Goal: Task Accomplishment & Management: Use online tool/utility

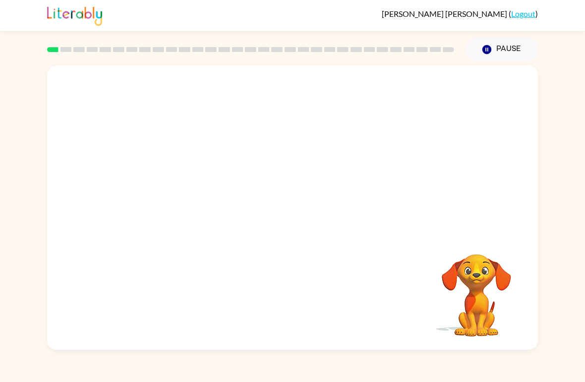
click at [263, 153] on video "Your browser must support playing .mp4 files to use Literably. Please try using…" at bounding box center [292, 149] width 491 height 168
click at [301, 207] on div at bounding box center [292, 213] width 63 height 36
click at [287, 236] on div at bounding box center [292, 207] width 491 height 285
click at [293, 215] on icon "button" at bounding box center [292, 212] width 17 height 17
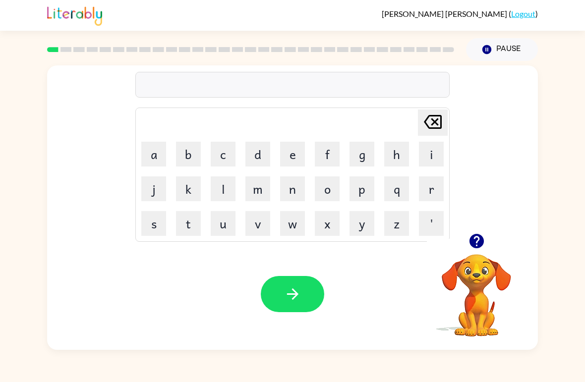
click at [185, 149] on button "b" at bounding box center [188, 154] width 25 height 25
click at [475, 269] on video "Your browser must support playing .mp4 files to use Literably. Please try using…" at bounding box center [476, 288] width 99 height 99
click at [477, 241] on icon "button" at bounding box center [476, 240] width 17 height 17
click at [336, 179] on button "o" at bounding box center [327, 188] width 25 height 25
click at [437, 180] on button "r" at bounding box center [431, 188] width 25 height 25
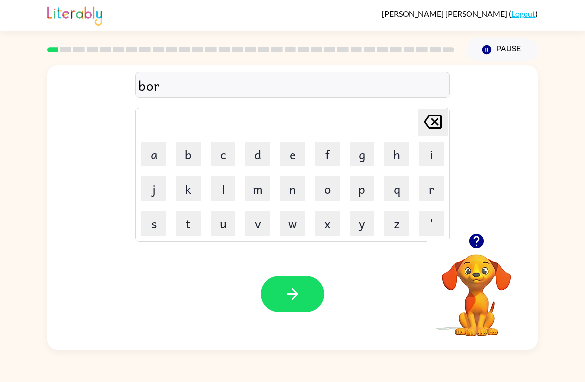
click at [269, 144] on button "d" at bounding box center [257, 154] width 25 height 25
click at [330, 188] on button "o" at bounding box center [327, 188] width 25 height 25
click at [434, 191] on button "r" at bounding box center [431, 188] width 25 height 25
click at [292, 308] on button "button" at bounding box center [292, 294] width 63 height 36
click at [217, 148] on button "c" at bounding box center [223, 154] width 25 height 25
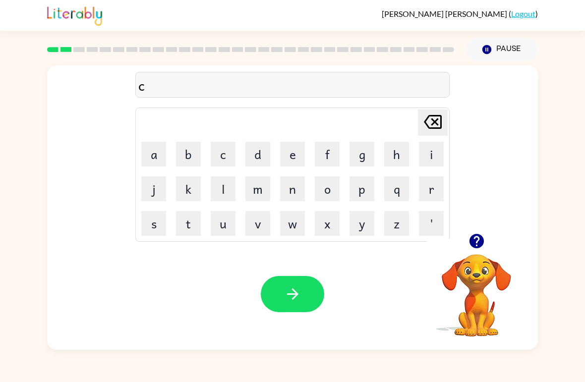
click at [318, 193] on button "o" at bounding box center [327, 188] width 25 height 25
click at [292, 188] on button "n" at bounding box center [292, 188] width 25 height 25
click at [186, 219] on button "t" at bounding box center [188, 223] width 25 height 25
click at [317, 300] on button "button" at bounding box center [292, 294] width 63 height 36
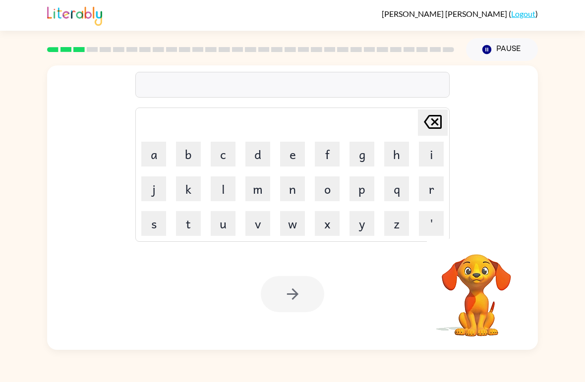
click at [228, 187] on button "l" at bounding box center [223, 188] width 25 height 25
click at [332, 186] on button "o" at bounding box center [327, 188] width 25 height 25
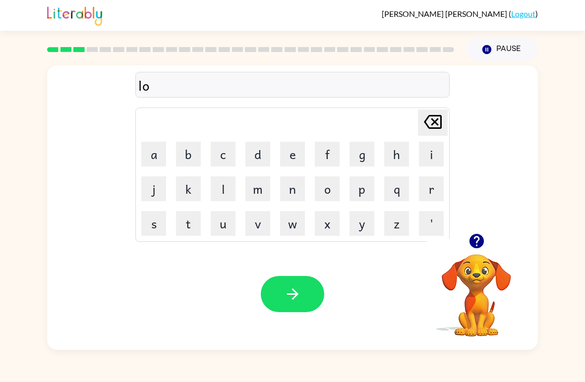
click at [186, 195] on button "k" at bounding box center [188, 188] width 25 height 25
click at [432, 150] on button "i" at bounding box center [431, 154] width 25 height 25
click at [201, 242] on div "Your browser must support playing .mp4 files to use Literably. Please try using…" at bounding box center [292, 294] width 491 height 112
click at [190, 226] on button "t" at bounding box center [188, 223] width 25 height 25
click at [281, 153] on button "e" at bounding box center [292, 154] width 25 height 25
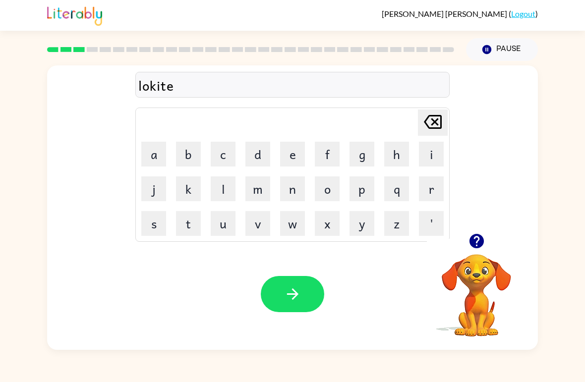
click at [323, 291] on button "button" at bounding box center [292, 294] width 63 height 36
click at [196, 228] on button "t" at bounding box center [188, 223] width 25 height 25
click at [288, 229] on button "w" at bounding box center [292, 223] width 25 height 25
click at [430, 148] on button "i" at bounding box center [431, 154] width 25 height 25
click at [295, 191] on button "n" at bounding box center [292, 188] width 25 height 25
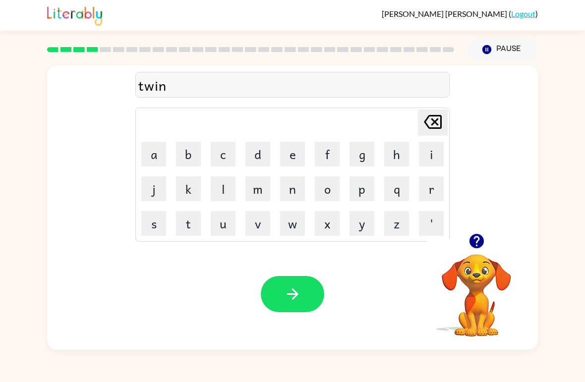
click at [298, 293] on icon "button" at bounding box center [292, 294] width 17 height 17
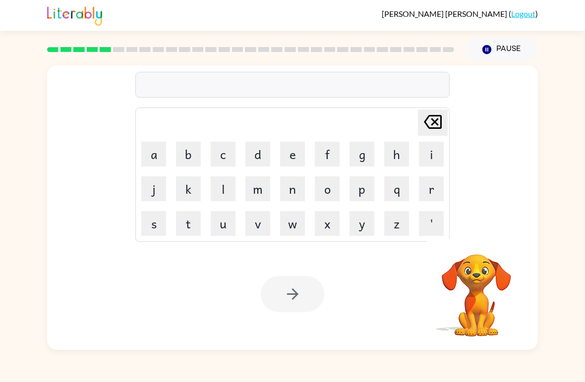
click at [295, 186] on button "n" at bounding box center [292, 188] width 25 height 25
click at [297, 149] on button "e" at bounding box center [292, 154] width 25 height 25
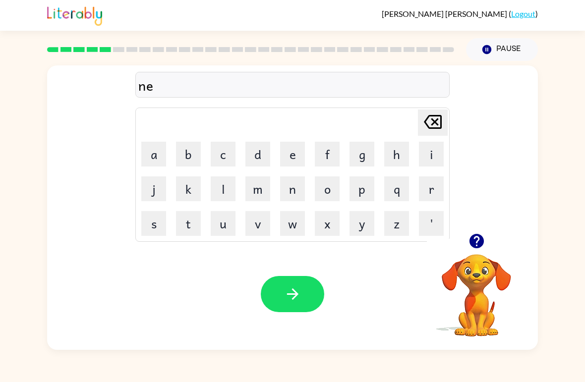
click at [439, 190] on button "r" at bounding box center [431, 188] width 25 height 25
click at [226, 193] on button "l" at bounding box center [223, 188] width 25 height 25
click at [362, 230] on button "y" at bounding box center [361, 223] width 25 height 25
click at [294, 292] on icon "button" at bounding box center [292, 293] width 11 height 11
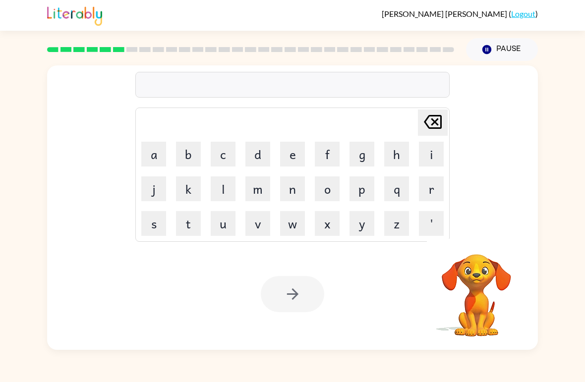
click at [187, 146] on button "b" at bounding box center [188, 154] width 25 height 25
click at [158, 190] on button "j" at bounding box center [153, 188] width 25 height 25
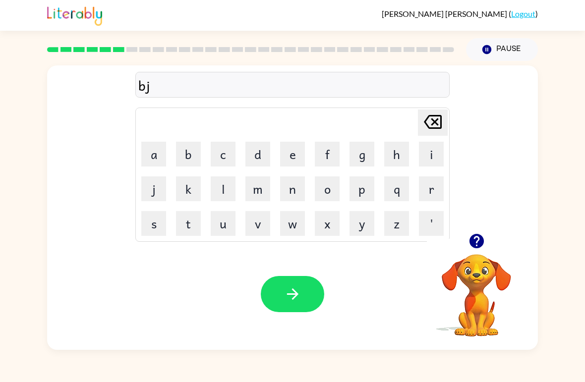
click at [430, 121] on icon "Delete Delete last character input" at bounding box center [433, 122] width 24 height 24
click at [153, 194] on button "j" at bounding box center [153, 188] width 25 height 25
click at [433, 127] on icon "Delete Delete last character input" at bounding box center [433, 122] width 24 height 24
click at [427, 152] on button "i" at bounding box center [431, 154] width 25 height 25
click at [161, 190] on button "j" at bounding box center [153, 188] width 25 height 25
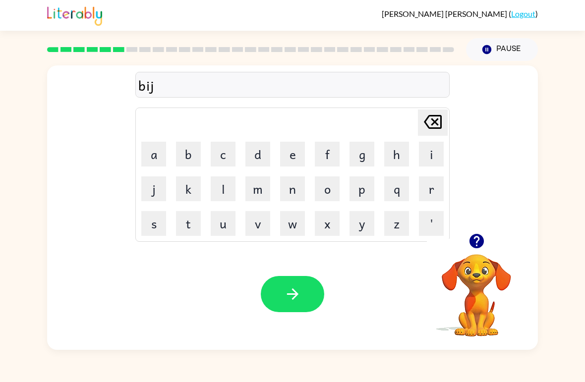
click at [157, 157] on button "a" at bounding box center [153, 154] width 25 height 25
click at [426, 149] on button "i" at bounding box center [431, 154] width 25 height 25
click at [292, 186] on button "n" at bounding box center [292, 188] width 25 height 25
click at [260, 156] on button "d" at bounding box center [257, 154] width 25 height 25
click at [297, 312] on button "button" at bounding box center [292, 294] width 63 height 36
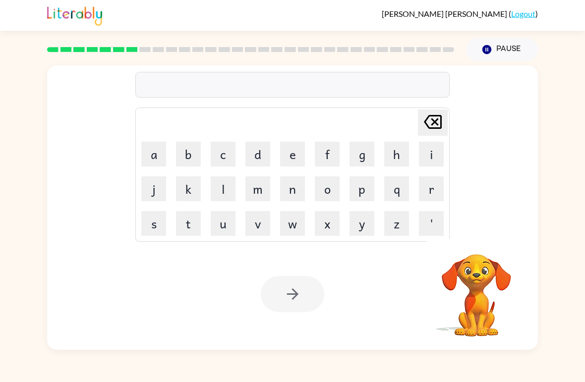
click at [190, 218] on button "t" at bounding box center [188, 223] width 25 height 25
click at [439, 193] on button "r" at bounding box center [431, 188] width 25 height 25
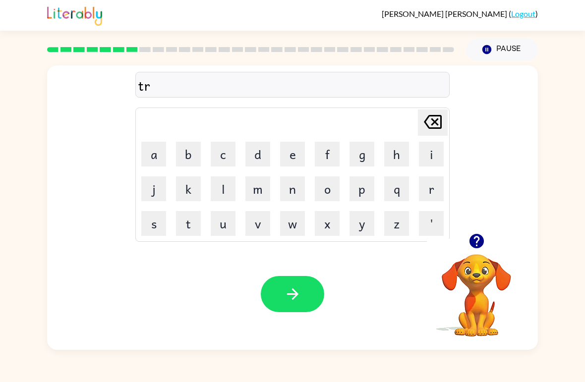
click at [420, 161] on button "i" at bounding box center [431, 154] width 25 height 25
click at [224, 162] on button "c" at bounding box center [223, 154] width 25 height 25
click at [227, 223] on button "u" at bounding box center [223, 223] width 25 height 25
click at [234, 182] on button "l" at bounding box center [223, 188] width 25 height 25
click at [300, 288] on icon "button" at bounding box center [292, 294] width 17 height 17
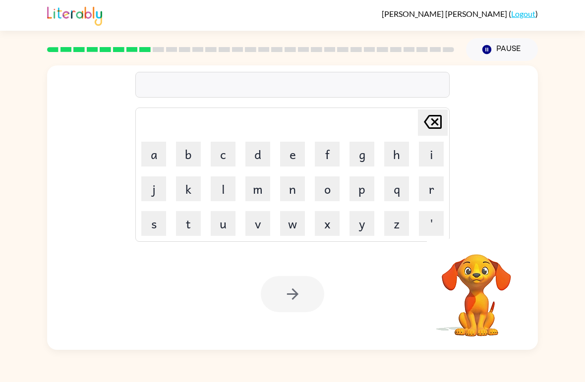
click at [297, 196] on button "n" at bounding box center [292, 188] width 25 height 25
click at [428, 126] on icon "Delete Delete last character input" at bounding box center [433, 122] width 24 height 24
click at [262, 188] on button "m" at bounding box center [257, 188] width 25 height 25
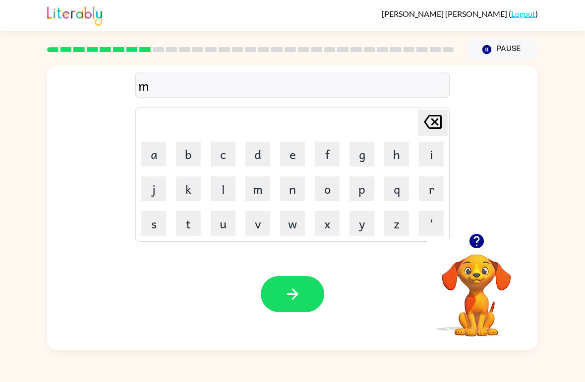
click at [439, 153] on button "i" at bounding box center [431, 154] width 25 height 25
click at [435, 181] on button "r" at bounding box center [431, 188] width 25 height 25
click at [158, 150] on button "a" at bounding box center [153, 154] width 25 height 25
click at [218, 154] on button "c" at bounding box center [223, 154] width 25 height 25
click at [211, 187] on button "l" at bounding box center [223, 188] width 25 height 25
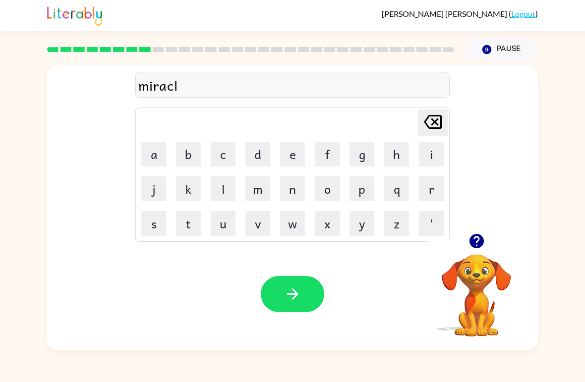
click at [296, 294] on icon "button" at bounding box center [292, 293] width 11 height 11
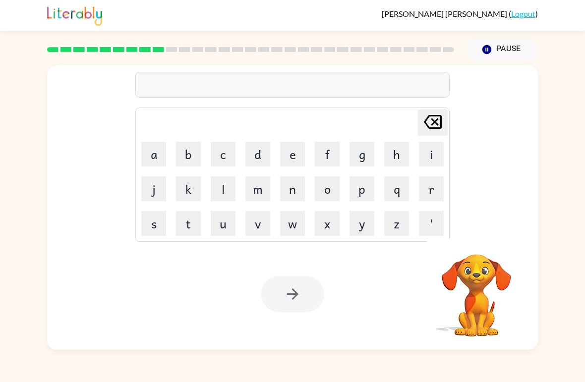
click at [296, 190] on button "n" at bounding box center [292, 188] width 25 height 25
click at [423, 148] on button "i" at bounding box center [431, 154] width 25 height 25
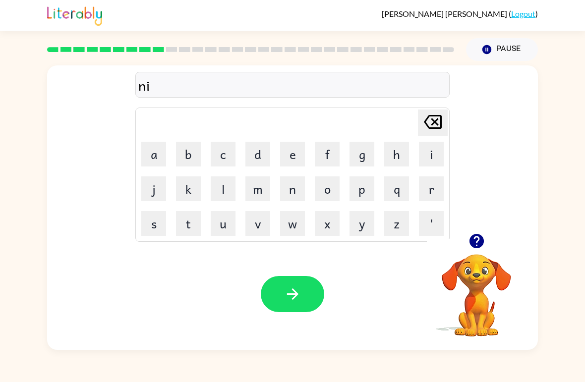
click at [288, 188] on button "n" at bounding box center [292, 188] width 25 height 25
click at [192, 143] on button "b" at bounding box center [188, 154] width 25 height 25
click at [161, 145] on button "a" at bounding box center [153, 154] width 25 height 25
click at [229, 184] on button "l" at bounding box center [223, 188] width 25 height 25
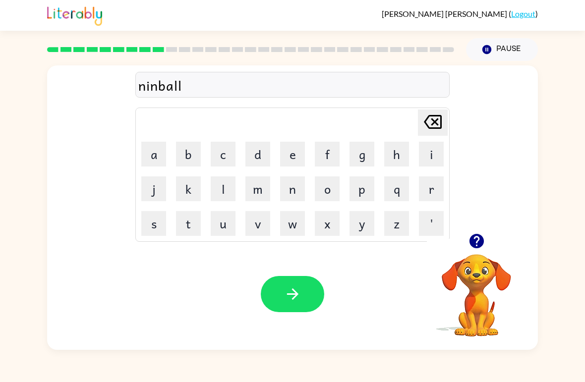
click at [308, 283] on button "button" at bounding box center [292, 294] width 63 height 36
click at [464, 244] on button "button" at bounding box center [476, 241] width 25 height 25
click at [222, 224] on button "u" at bounding box center [223, 223] width 25 height 25
click at [302, 195] on button "n" at bounding box center [292, 188] width 25 height 25
click at [338, 143] on button "f" at bounding box center [327, 154] width 25 height 25
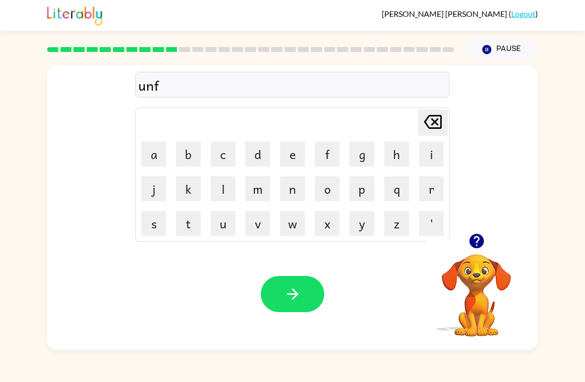
click at [221, 224] on button "u" at bounding box center [223, 223] width 25 height 25
click at [217, 187] on button "l" at bounding box center [223, 188] width 25 height 25
click at [255, 158] on button "d" at bounding box center [257, 154] width 25 height 25
click at [297, 287] on icon "button" at bounding box center [292, 294] width 17 height 17
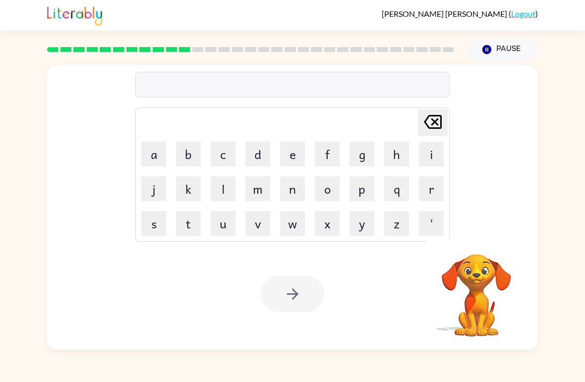
click at [199, 153] on button "b" at bounding box center [188, 154] width 25 height 25
click at [326, 185] on button "o" at bounding box center [327, 188] width 25 height 25
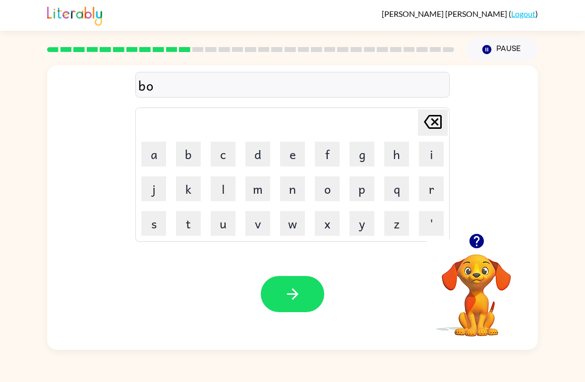
click at [148, 148] on button "a" at bounding box center [153, 154] width 25 height 25
click at [436, 119] on icon "Delete Delete last character input" at bounding box center [433, 122] width 24 height 24
click at [222, 226] on button "u" at bounding box center [223, 223] width 25 height 25
click at [429, 120] on icon "Delete Delete last character input" at bounding box center [433, 122] width 24 height 24
click at [154, 158] on button "a" at bounding box center [153, 154] width 25 height 25
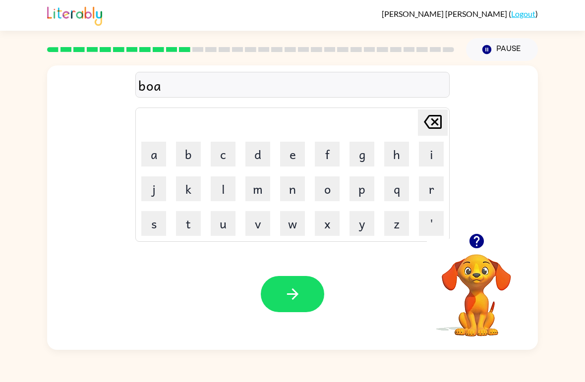
click at [191, 212] on button "t" at bounding box center [188, 223] width 25 height 25
click at [302, 295] on button "button" at bounding box center [292, 294] width 63 height 36
click at [202, 137] on td "b" at bounding box center [189, 154] width 34 height 34
click at [199, 148] on button "b" at bounding box center [188, 154] width 25 height 25
click at [299, 165] on button "e" at bounding box center [292, 154] width 25 height 25
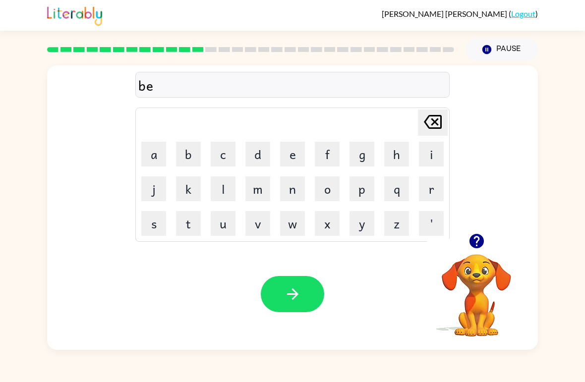
click at [264, 154] on button "d" at bounding box center [257, 154] width 25 height 25
click at [475, 245] on icon "button" at bounding box center [476, 241] width 14 height 14
click at [183, 223] on button "t" at bounding box center [188, 223] width 25 height 25
click at [426, 156] on button "i" at bounding box center [431, 154] width 25 height 25
click at [269, 186] on button "m" at bounding box center [257, 188] width 25 height 25
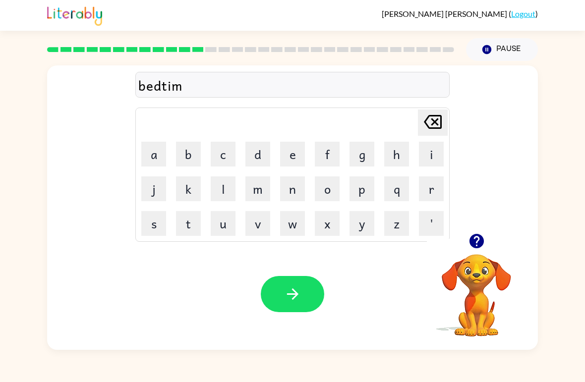
click at [290, 157] on button "e" at bounding box center [292, 154] width 25 height 25
click at [305, 287] on button "button" at bounding box center [292, 294] width 63 height 36
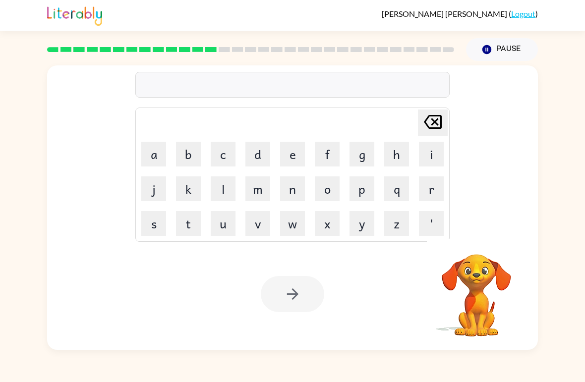
click at [325, 153] on button "f" at bounding box center [327, 154] width 25 height 25
click at [424, 155] on button "i" at bounding box center [431, 154] width 25 height 25
click at [187, 212] on button "t" at bounding box center [188, 223] width 25 height 25
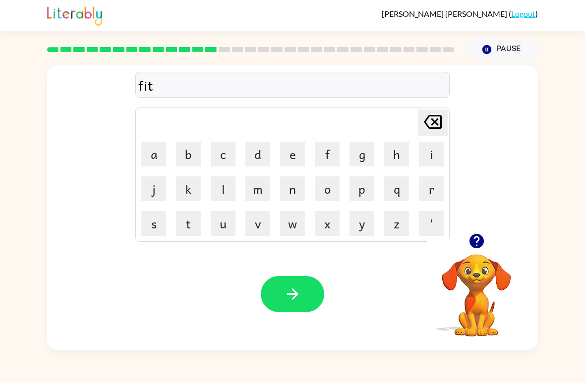
click at [290, 199] on button "n" at bounding box center [292, 188] width 25 height 25
click at [296, 155] on button "e" at bounding box center [292, 154] width 25 height 25
click at [154, 223] on button "s" at bounding box center [153, 223] width 25 height 25
click at [301, 308] on button "button" at bounding box center [292, 294] width 63 height 36
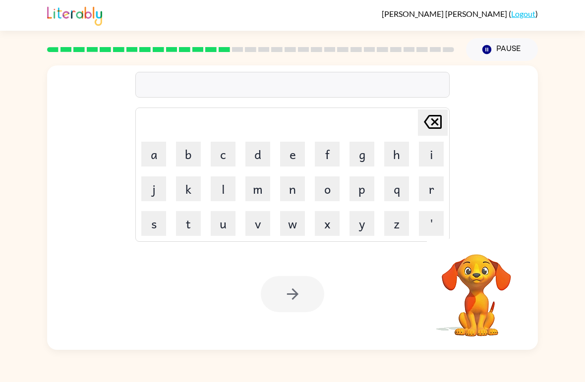
click at [246, 151] on button "d" at bounding box center [257, 154] width 25 height 25
click at [284, 145] on button "e" at bounding box center [292, 154] width 25 height 25
click at [213, 193] on button "l" at bounding box center [223, 188] width 25 height 25
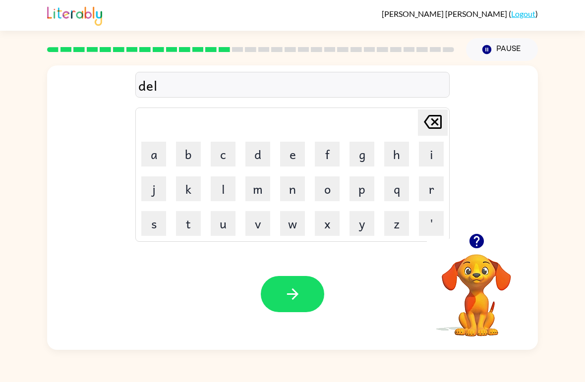
click at [425, 152] on button "i" at bounding box center [431, 154] width 25 height 25
click at [289, 302] on icon "button" at bounding box center [292, 294] width 17 height 17
click at [191, 219] on button "t" at bounding box center [188, 223] width 25 height 25
click at [290, 156] on button "e" at bounding box center [292, 154] width 25 height 25
click at [440, 189] on button "r" at bounding box center [431, 188] width 25 height 25
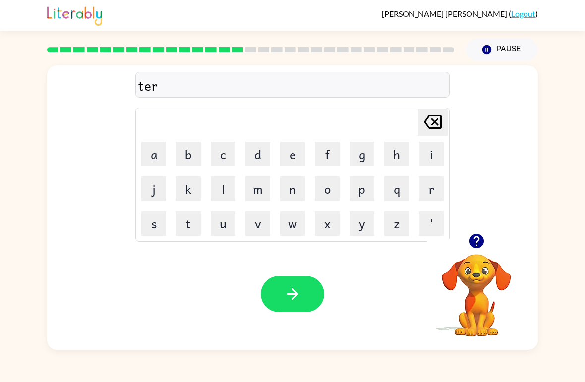
click at [262, 187] on button "m" at bounding box center [257, 188] width 25 height 25
click at [298, 309] on button "button" at bounding box center [292, 294] width 63 height 36
click at [5, 94] on div "term Delete Delete last character input a b c d e f g h i j k l m n o p q r s t…" at bounding box center [292, 205] width 585 height 289
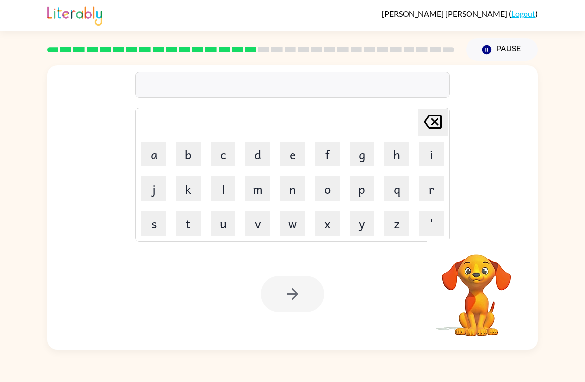
click at [150, 231] on button "s" at bounding box center [153, 223] width 25 height 25
click at [284, 161] on button "e" at bounding box center [292, 154] width 25 height 25
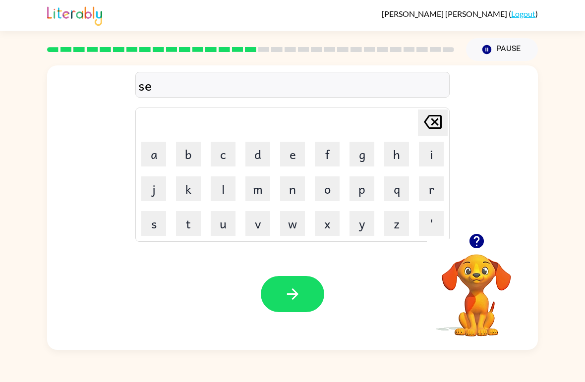
click at [189, 225] on button "t" at bounding box center [188, 223] width 25 height 25
click at [301, 290] on icon "button" at bounding box center [292, 294] width 17 height 17
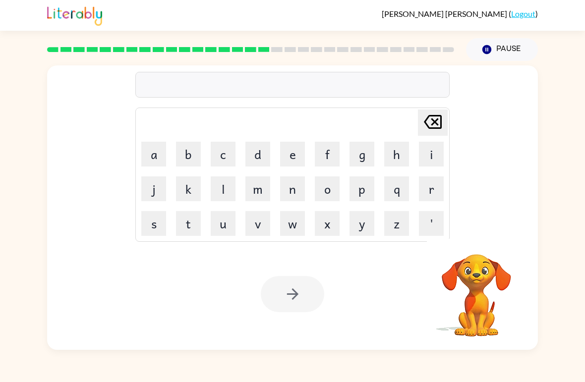
click at [4, 88] on div "Delete Delete last character input a b c d e f g h i j k l m n o p q r s t u v …" at bounding box center [292, 205] width 585 height 289
click at [373, 179] on button "p" at bounding box center [361, 188] width 25 height 25
click at [422, 183] on button "r" at bounding box center [431, 188] width 25 height 25
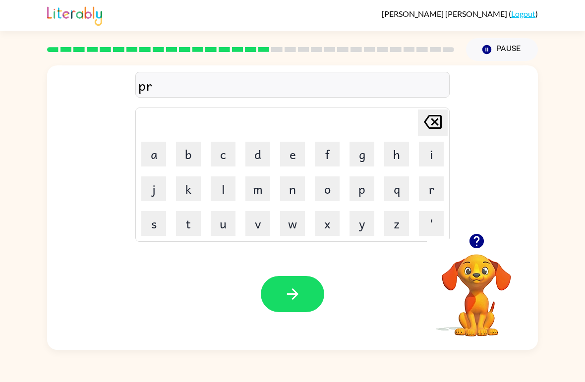
click at [428, 142] on button "i" at bounding box center [431, 154] width 25 height 25
click at [281, 218] on button "w" at bounding box center [292, 223] width 25 height 25
click at [425, 125] on icon "Delete Delete last character input" at bounding box center [433, 122] width 24 height 24
click at [264, 185] on button "m" at bounding box center [257, 188] width 25 height 25
click at [430, 151] on button "i" at bounding box center [431, 154] width 25 height 25
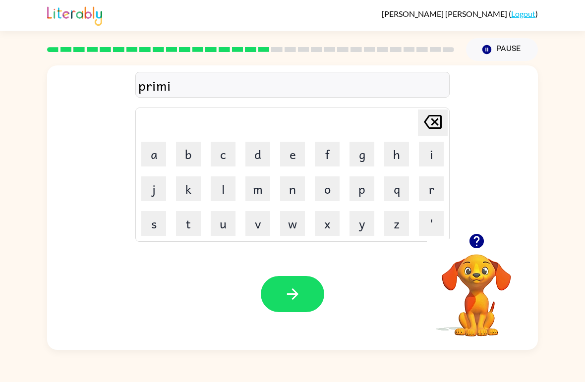
click at [295, 197] on button "n" at bounding box center [292, 188] width 25 height 25
click at [364, 148] on button "g" at bounding box center [361, 154] width 25 height 25
click at [295, 307] on button "button" at bounding box center [292, 294] width 63 height 36
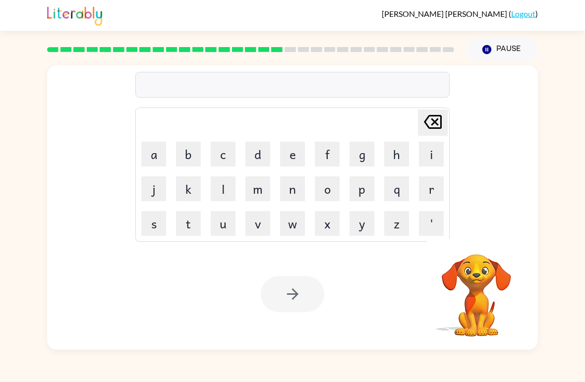
click at [361, 196] on button "p" at bounding box center [361, 188] width 25 height 25
click at [218, 186] on button "l" at bounding box center [223, 188] width 25 height 25
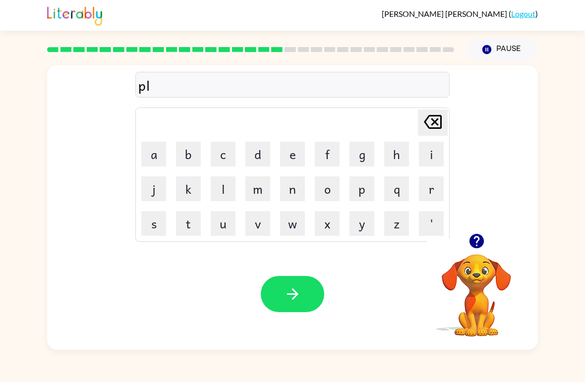
click at [150, 158] on button "a" at bounding box center [153, 154] width 25 height 25
click at [156, 224] on button "s" at bounding box center [153, 223] width 25 height 25
click at [195, 221] on button "t" at bounding box center [188, 223] width 25 height 25
click at [431, 157] on button "i" at bounding box center [431, 154] width 25 height 25
click at [229, 154] on button "c" at bounding box center [223, 154] width 25 height 25
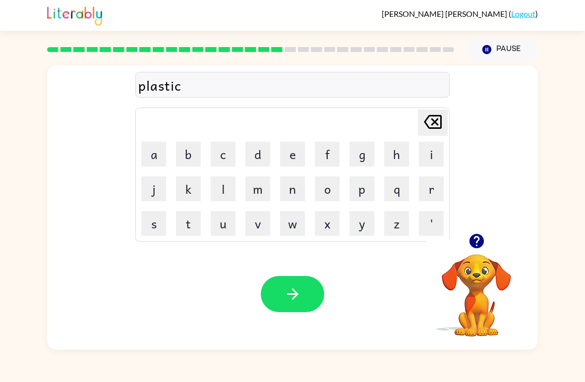
click at [315, 296] on button "button" at bounding box center [292, 294] width 63 height 36
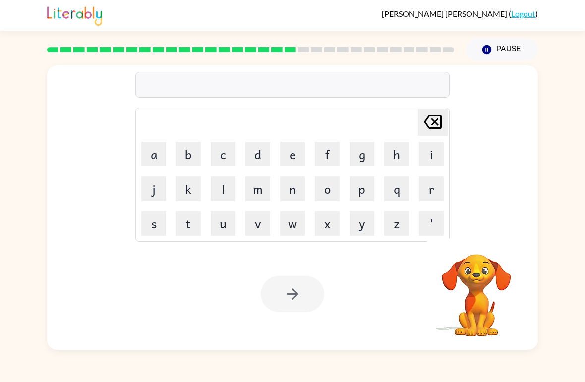
click at [260, 151] on button "d" at bounding box center [257, 154] width 25 height 25
click at [429, 154] on button "i" at bounding box center [431, 154] width 25 height 25
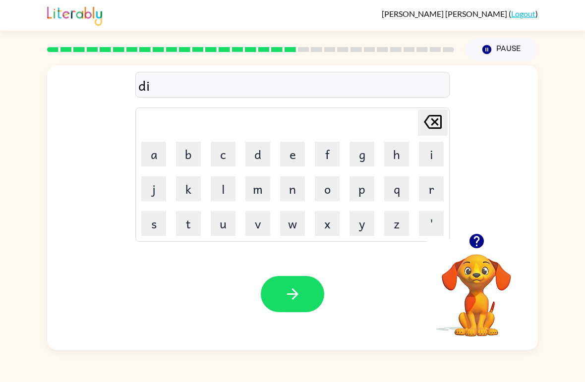
click at [152, 230] on button "s" at bounding box center [153, 223] width 25 height 25
click at [361, 192] on button "p" at bounding box center [361, 188] width 25 height 25
click at [217, 186] on button "l" at bounding box center [223, 188] width 25 height 25
click at [156, 155] on button "a" at bounding box center [153, 154] width 25 height 25
click at [364, 217] on button "y" at bounding box center [361, 223] width 25 height 25
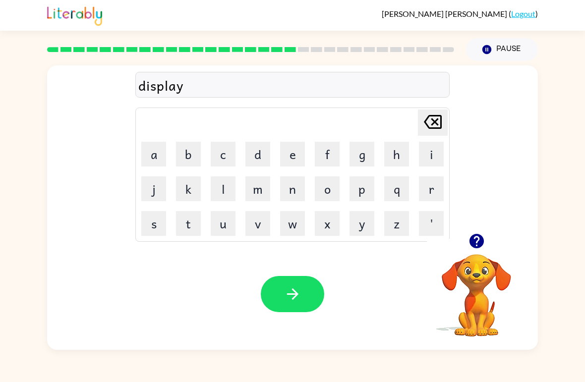
click at [297, 306] on button "button" at bounding box center [292, 294] width 63 height 36
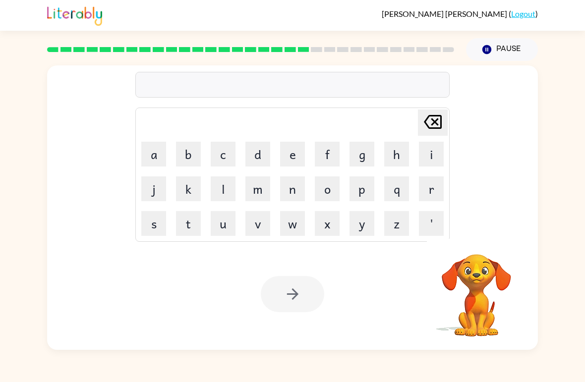
click at [256, 159] on button "d" at bounding box center [257, 154] width 25 height 25
click at [329, 185] on button "o" at bounding box center [327, 188] width 25 height 25
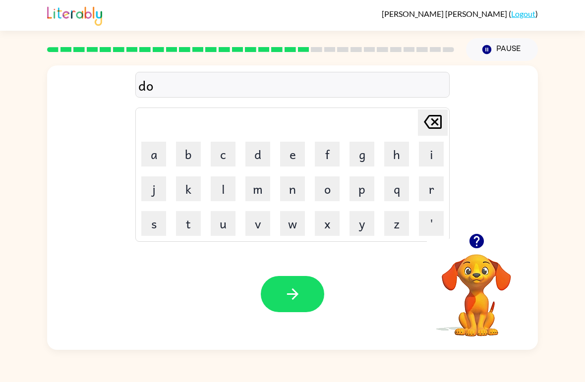
click at [231, 213] on button "u" at bounding box center [223, 223] width 25 height 25
click at [156, 223] on button "s" at bounding box center [153, 223] width 25 height 25
click at [187, 223] on button "t" at bounding box center [188, 223] width 25 height 25
click at [433, 153] on button "i" at bounding box center [431, 154] width 25 height 25
click at [227, 230] on button "u" at bounding box center [223, 223] width 25 height 25
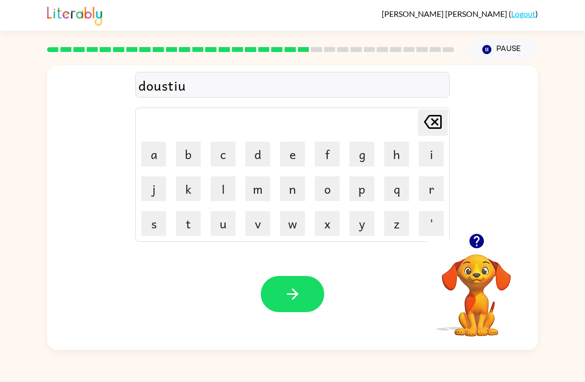
click at [426, 118] on icon "Delete Delete last character input" at bounding box center [433, 122] width 24 height 24
click at [290, 185] on button "n" at bounding box center [292, 188] width 25 height 25
click at [293, 296] on icon "button" at bounding box center [292, 294] width 17 height 17
click at [152, 226] on button "s" at bounding box center [153, 223] width 25 height 25
click at [293, 151] on button "e" at bounding box center [292, 154] width 25 height 25
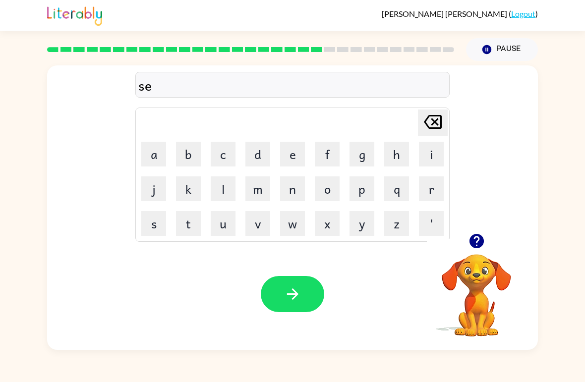
click at [288, 186] on button "n" at bounding box center [292, 188] width 25 height 25
click at [200, 218] on button "t" at bounding box center [188, 223] width 25 height 25
click at [291, 153] on button "e" at bounding box center [292, 154] width 25 height 25
click at [359, 178] on button "p" at bounding box center [361, 188] width 25 height 25
click at [434, 157] on button "i" at bounding box center [431, 154] width 25 height 25
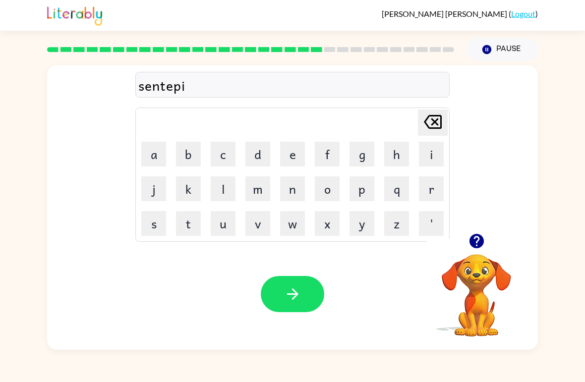
click at [299, 297] on icon "button" at bounding box center [292, 294] width 17 height 17
click at [432, 185] on button "r" at bounding box center [431, 188] width 25 height 25
click at [428, 157] on button "i" at bounding box center [431, 154] width 25 height 25
click at [291, 190] on button "n" at bounding box center [292, 188] width 25 height 25
click at [224, 150] on button "c" at bounding box center [223, 154] width 25 height 25
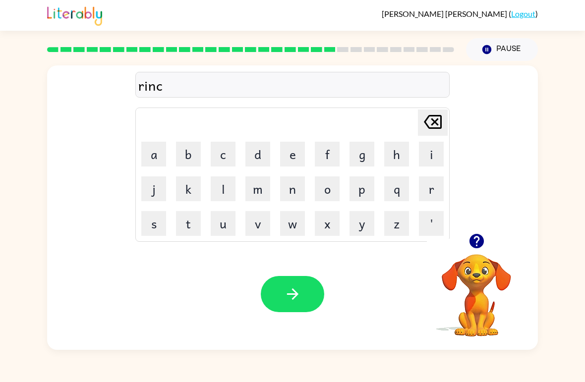
click at [329, 192] on button "o" at bounding box center [327, 188] width 25 height 25
click at [145, 148] on button "a" at bounding box center [153, 154] width 25 height 25
click at [195, 224] on button "t" at bounding box center [188, 223] width 25 height 25
click at [298, 287] on icon "button" at bounding box center [292, 294] width 17 height 17
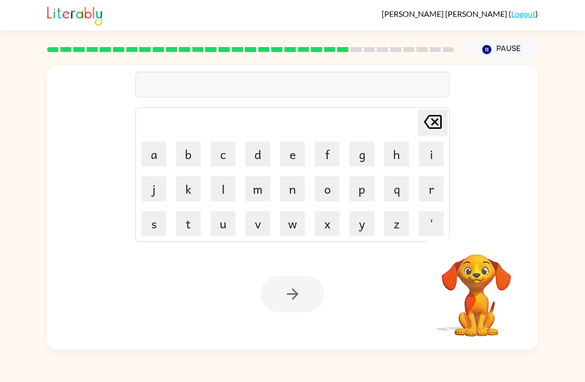
click at [262, 190] on button "m" at bounding box center [257, 188] width 25 height 25
click at [149, 155] on button "a" at bounding box center [153, 154] width 25 height 25
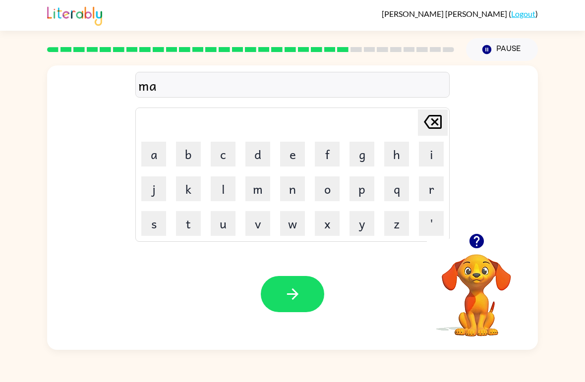
click at [430, 189] on button "r" at bounding box center [431, 188] width 25 height 25
click at [221, 149] on button "c" at bounding box center [223, 154] width 25 height 25
click at [428, 182] on button "r" at bounding box center [431, 188] width 25 height 25
click at [313, 295] on button "button" at bounding box center [292, 294] width 63 height 36
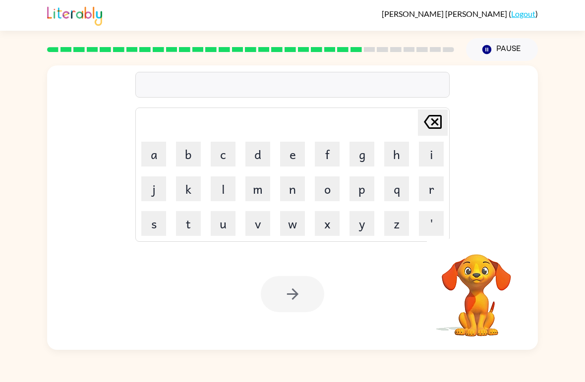
click at [185, 157] on button "b" at bounding box center [188, 154] width 25 height 25
click at [436, 121] on icon at bounding box center [433, 122] width 18 height 14
click at [473, 239] on icon "button" at bounding box center [476, 241] width 14 height 14
click at [154, 147] on button "a" at bounding box center [153, 154] width 25 height 25
click at [262, 146] on button "d" at bounding box center [257, 154] width 25 height 25
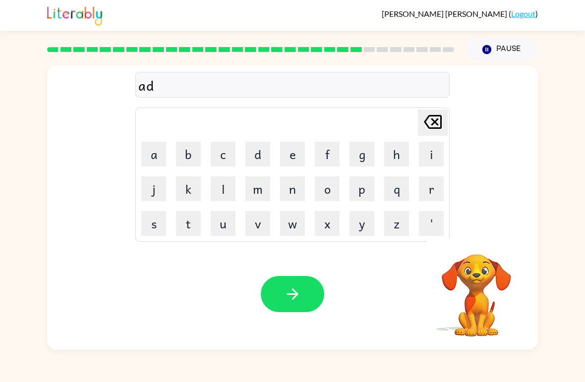
click at [183, 157] on button "b" at bounding box center [188, 154] width 25 height 25
click at [153, 159] on button "a" at bounding box center [153, 154] width 25 height 25
click at [293, 193] on button "n" at bounding box center [292, 188] width 25 height 25
click at [148, 228] on button "s" at bounding box center [153, 223] width 25 height 25
click at [437, 144] on button "i" at bounding box center [431, 154] width 25 height 25
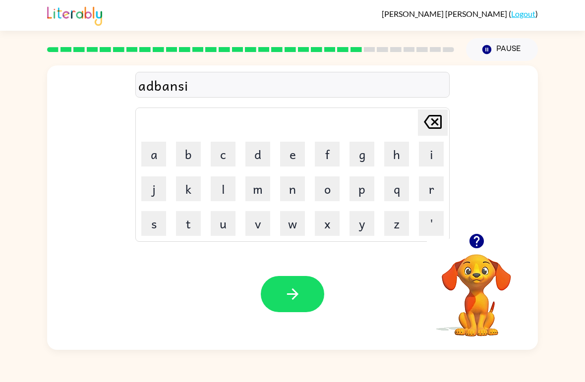
click at [290, 193] on button "n" at bounding box center [292, 188] width 25 height 25
click at [356, 154] on button "g" at bounding box center [361, 154] width 25 height 25
click at [302, 295] on button "button" at bounding box center [292, 294] width 63 height 36
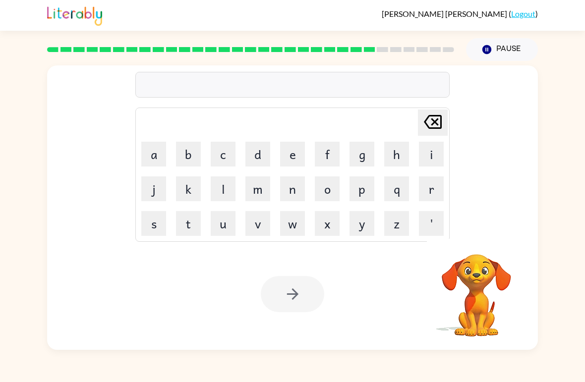
click at [359, 159] on button "g" at bounding box center [361, 154] width 25 height 25
click at [304, 178] on button "n" at bounding box center [292, 188] width 25 height 25
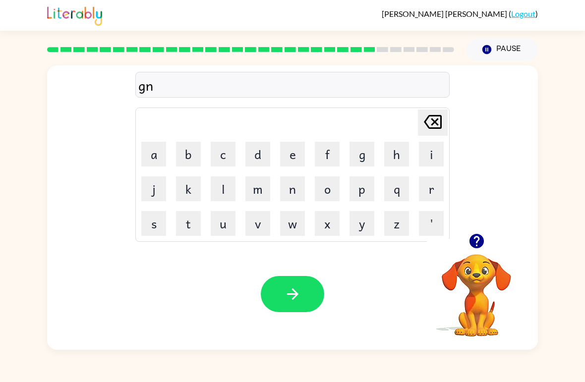
click at [322, 187] on button "o" at bounding box center [327, 188] width 25 height 25
click at [183, 155] on button "b" at bounding box center [188, 154] width 25 height 25
click at [216, 191] on button "l" at bounding box center [223, 188] width 25 height 25
click at [436, 154] on button "i" at bounding box center [431, 154] width 25 height 25
click at [220, 234] on button "u" at bounding box center [223, 223] width 25 height 25
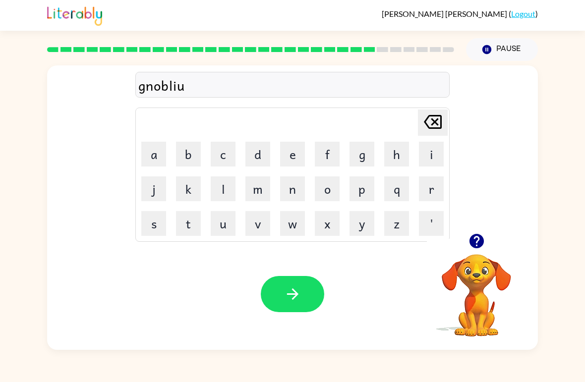
click at [426, 122] on icon at bounding box center [433, 122] width 18 height 14
click at [298, 191] on button "n" at bounding box center [292, 188] width 25 height 25
click at [315, 289] on button "button" at bounding box center [292, 294] width 63 height 36
click at [360, 152] on button "g" at bounding box center [361, 154] width 25 height 25
click at [233, 224] on button "u" at bounding box center [223, 223] width 25 height 25
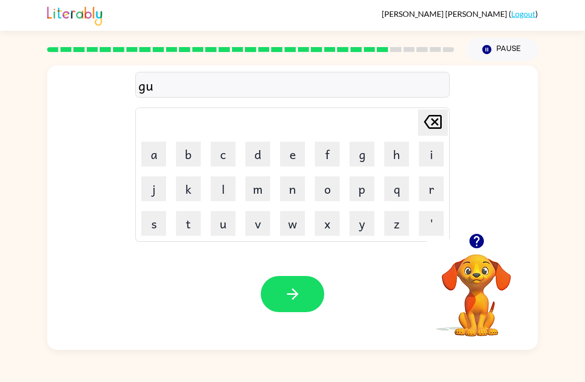
click at [267, 231] on button "v" at bounding box center [257, 223] width 25 height 25
click at [301, 153] on button "e" at bounding box center [292, 154] width 25 height 25
click at [431, 197] on button "r" at bounding box center [431, 188] width 25 height 25
click at [262, 199] on button "m" at bounding box center [257, 188] width 25 height 25
click at [288, 151] on button "e" at bounding box center [292, 154] width 25 height 25
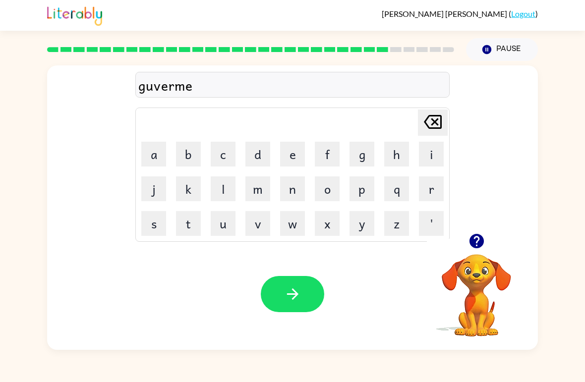
click at [294, 187] on button "n" at bounding box center [292, 188] width 25 height 25
click at [296, 109] on table "Delete Delete last character input a b c d e f g h i j k l m n o p q r s t u v …" at bounding box center [292, 174] width 313 height 133
click at [193, 217] on button "t" at bounding box center [188, 223] width 25 height 25
click at [306, 283] on button "button" at bounding box center [292, 294] width 63 height 36
click at [488, 240] on button "button" at bounding box center [476, 241] width 25 height 25
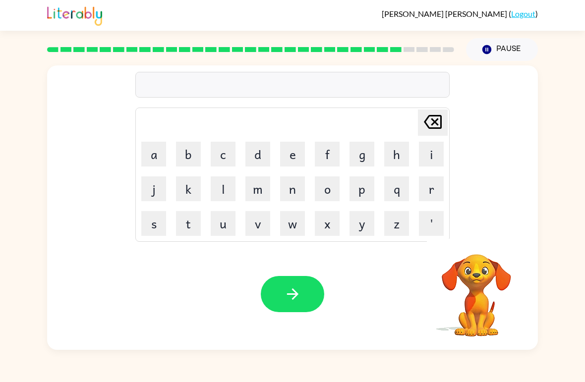
click at [162, 222] on button "s" at bounding box center [153, 223] width 25 height 25
click at [177, 226] on button "t" at bounding box center [188, 223] width 25 height 25
click at [436, 189] on button "r" at bounding box center [431, 188] width 25 height 25
click at [428, 149] on button "i" at bounding box center [431, 154] width 25 height 25
click at [290, 186] on button "n" at bounding box center [292, 188] width 25 height 25
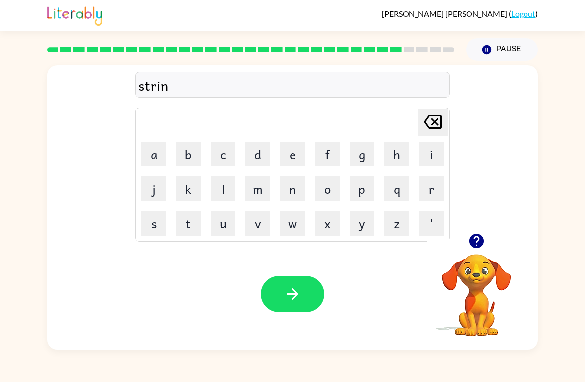
click at [308, 286] on button "button" at bounding box center [292, 294] width 63 height 36
click at [393, 153] on button "h" at bounding box center [396, 154] width 25 height 25
click at [433, 121] on icon at bounding box center [433, 122] width 18 height 14
click at [154, 230] on button "s" at bounding box center [153, 223] width 25 height 25
click at [391, 166] on button "h" at bounding box center [396, 154] width 25 height 25
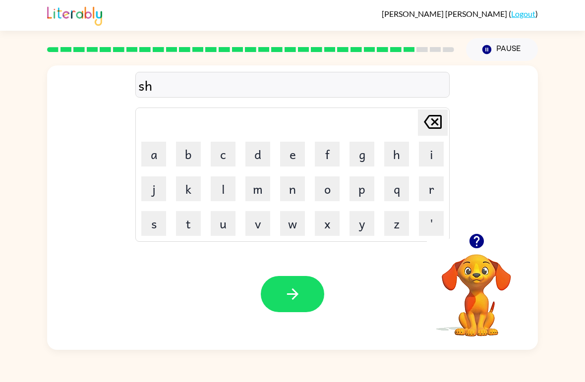
click at [151, 148] on button "a" at bounding box center [153, 154] width 25 height 25
click at [355, 197] on button "p" at bounding box center [361, 188] width 25 height 25
click at [301, 293] on icon "button" at bounding box center [292, 294] width 17 height 17
click at [299, 154] on button "e" at bounding box center [292, 154] width 25 height 25
click at [325, 228] on button "x" at bounding box center [327, 223] width 25 height 25
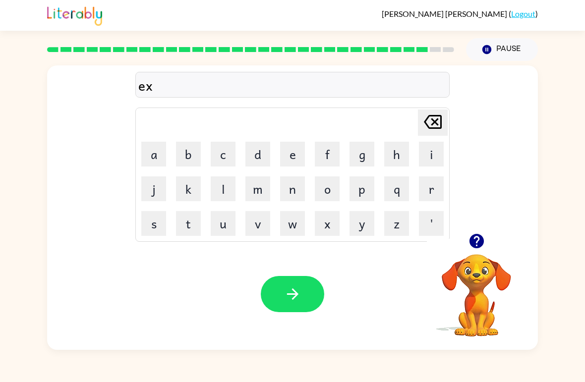
click at [296, 146] on button "e" at bounding box center [292, 154] width 25 height 25
click at [221, 188] on button "l" at bounding box center [223, 188] width 25 height 25
click at [291, 158] on button "e" at bounding box center [292, 154] width 25 height 25
click at [292, 185] on button "n" at bounding box center [292, 188] width 25 height 25
click at [198, 216] on button "t" at bounding box center [188, 223] width 25 height 25
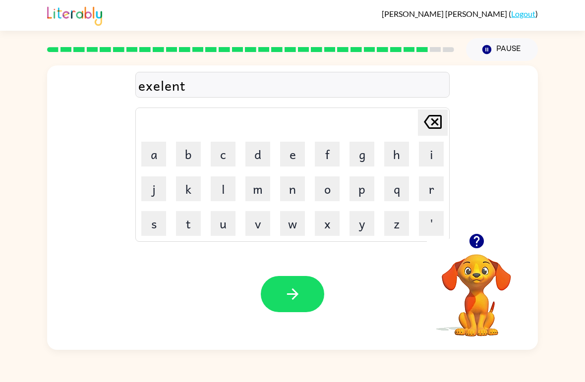
click at [291, 302] on icon "button" at bounding box center [292, 294] width 17 height 17
click at [468, 243] on icon "button" at bounding box center [476, 240] width 17 height 17
click at [212, 148] on button "c" at bounding box center [223, 154] width 25 height 25
click at [404, 154] on button "h" at bounding box center [396, 154] width 25 height 25
click at [327, 193] on button "o" at bounding box center [327, 188] width 25 height 25
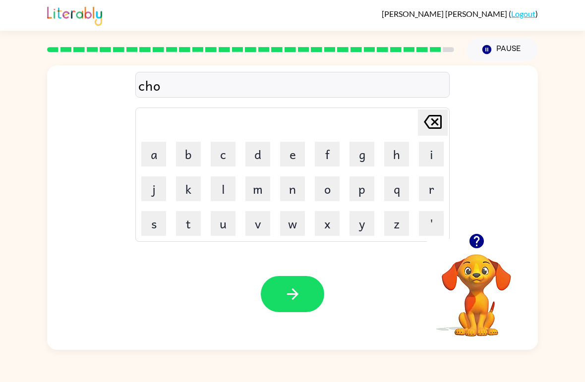
click at [482, 242] on icon "button" at bounding box center [476, 241] width 14 height 14
click at [186, 153] on button "b" at bounding box center [188, 154] width 25 height 25
click at [436, 149] on button "i" at bounding box center [431, 154] width 25 height 25
click at [435, 195] on button "r" at bounding box center [431, 188] width 25 height 25
click at [359, 154] on button "g" at bounding box center [361, 154] width 25 height 25
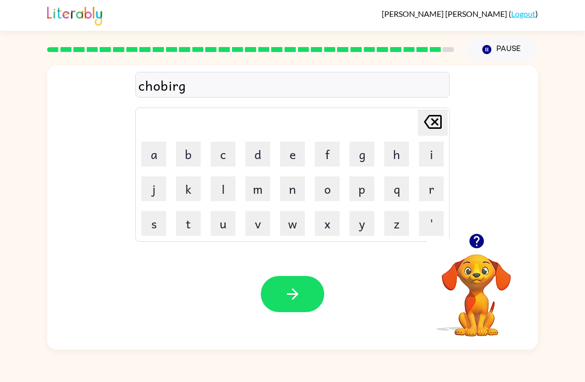
click at [432, 188] on button "r" at bounding box center [431, 188] width 25 height 25
click at [432, 150] on button "i" at bounding box center [431, 154] width 25 height 25
click at [294, 193] on button "n" at bounding box center [292, 188] width 25 height 25
click at [300, 305] on button "button" at bounding box center [292, 294] width 63 height 36
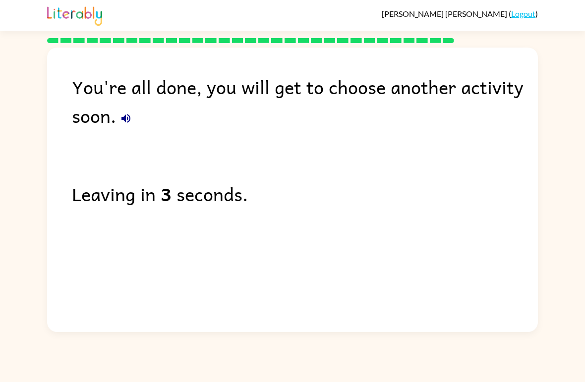
click at [2, 129] on div "You're all done, you will get to choose another activity soon. Leaving in 3 sec…" at bounding box center [292, 187] width 585 height 289
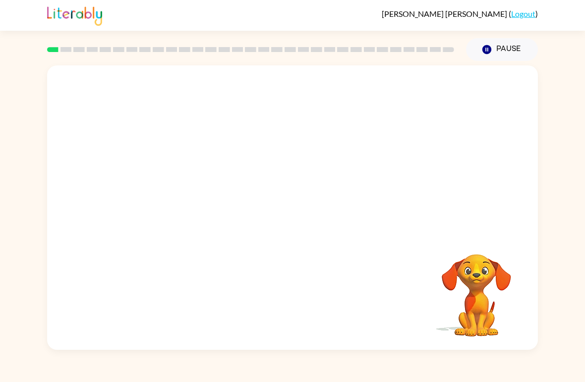
click at [3, 11] on div "[PERSON_NAME] ( Logout )" at bounding box center [292, 15] width 585 height 31
click at [493, 297] on video "Your browser must support playing .mp4 files to use Literably. Please try using…" at bounding box center [476, 288] width 99 height 99
click at [509, 310] on video "Your browser must support playing .mp4 files to use Literably. Please try using…" at bounding box center [476, 288] width 99 height 99
click at [470, 272] on video "Your browser must support playing .mp4 files to use Literably. Please try using…" at bounding box center [476, 288] width 99 height 99
click at [308, 204] on div at bounding box center [292, 213] width 63 height 36
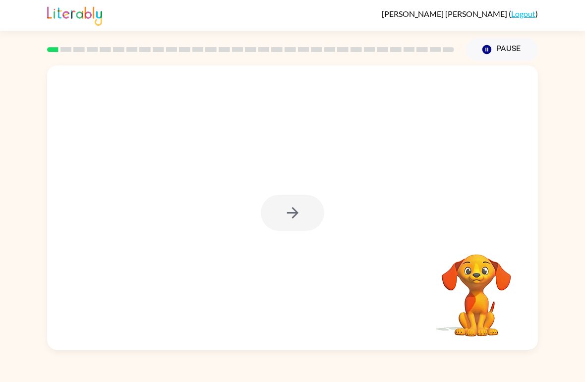
click at [308, 204] on div at bounding box center [292, 213] width 63 height 36
click at [278, 223] on div at bounding box center [292, 213] width 63 height 36
click at [292, 225] on div at bounding box center [292, 213] width 63 height 36
click at [290, 234] on div at bounding box center [292, 207] width 491 height 285
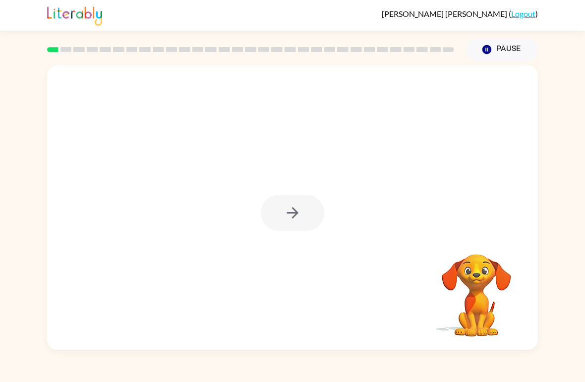
click at [284, 245] on div at bounding box center [292, 207] width 491 height 285
click at [313, 213] on div at bounding box center [292, 213] width 63 height 36
click at [311, 213] on div at bounding box center [292, 213] width 63 height 36
click at [311, 203] on button "button" at bounding box center [292, 213] width 63 height 36
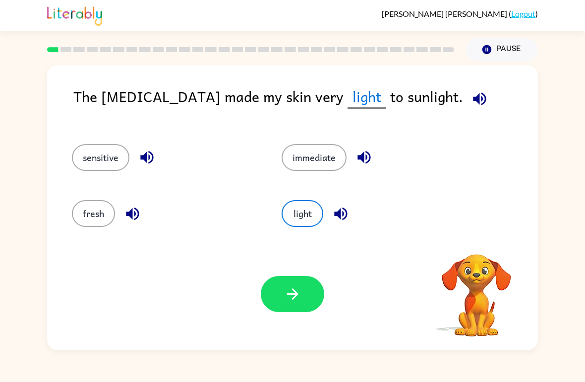
click at [323, 203] on div "light" at bounding box center [375, 213] width 187 height 27
click at [304, 305] on button "button" at bounding box center [292, 294] width 63 height 36
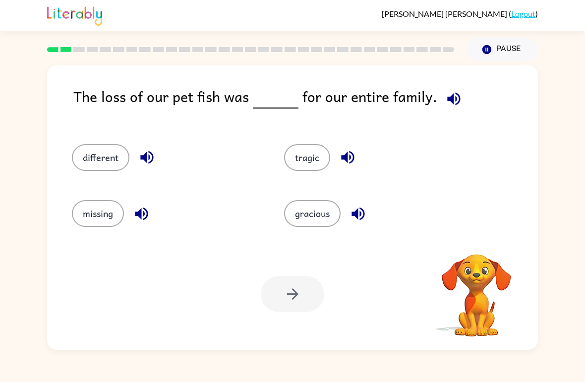
click at [447, 100] on icon "button" at bounding box center [453, 98] width 13 height 13
click at [441, 96] on button "button" at bounding box center [453, 98] width 25 height 25
click at [472, 240] on icon "button" at bounding box center [476, 241] width 14 height 14
click at [452, 99] on icon "button" at bounding box center [453, 98] width 17 height 17
click at [451, 84] on div "The loss of our pet fish was for our entire family. different tragic missing gr…" at bounding box center [292, 207] width 491 height 285
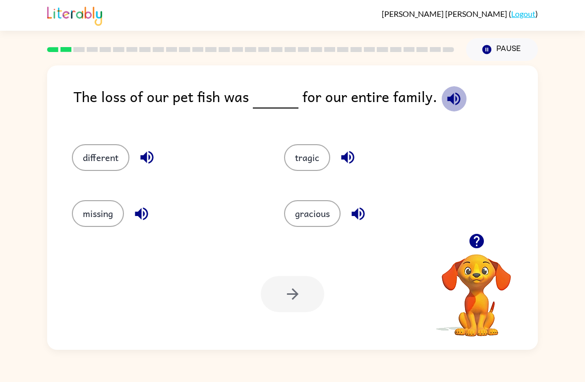
click at [450, 101] on icon "button" at bounding box center [453, 98] width 13 height 13
click at [319, 162] on button "tragic" at bounding box center [307, 157] width 46 height 27
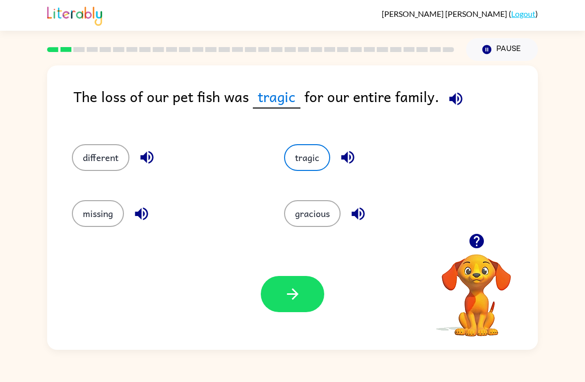
click at [293, 310] on button "button" at bounding box center [292, 294] width 63 height 36
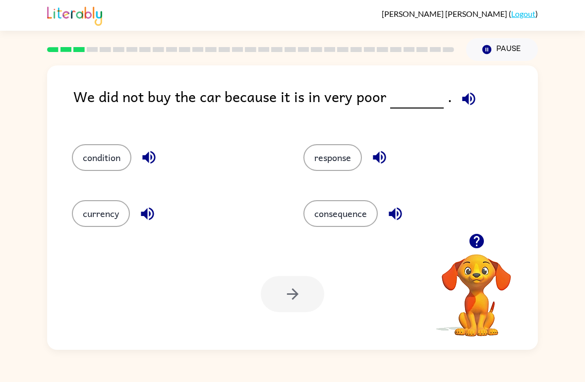
click at [336, 152] on button "response" at bounding box center [332, 157] width 58 height 27
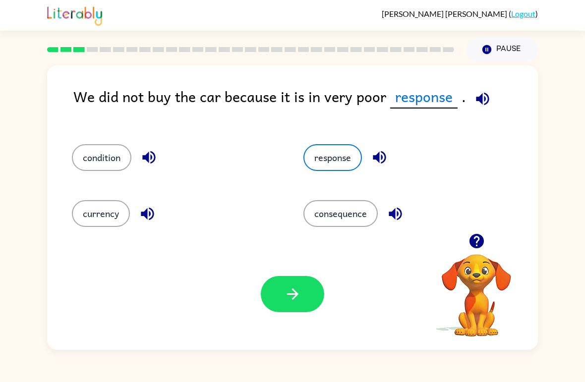
click at [279, 297] on button "button" at bounding box center [292, 294] width 63 height 36
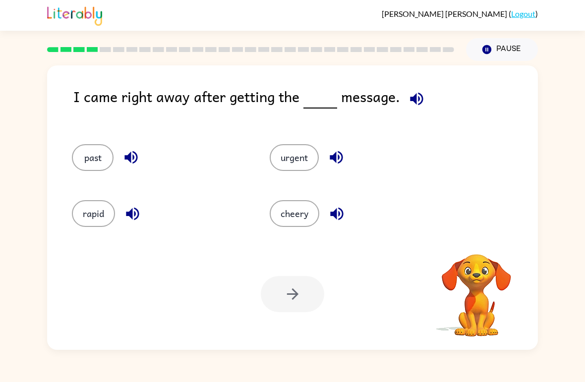
click at [413, 101] on icon "button" at bounding box center [416, 98] width 13 height 13
click at [404, 100] on button "button" at bounding box center [416, 98] width 25 height 25
click at [85, 167] on button "past" at bounding box center [93, 157] width 42 height 27
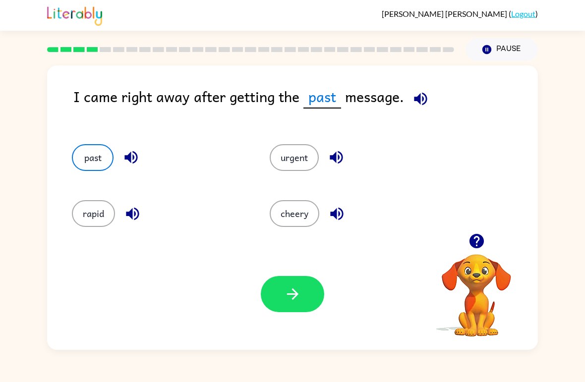
click at [287, 277] on button "button" at bounding box center [292, 294] width 63 height 36
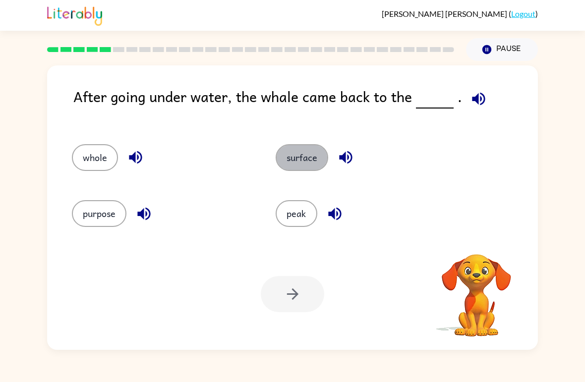
click at [313, 155] on button "surface" at bounding box center [302, 157] width 53 height 27
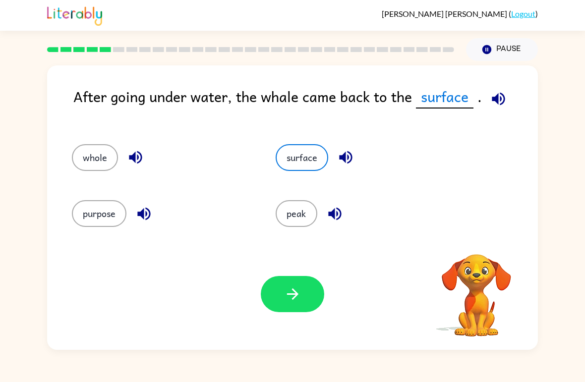
click at [303, 300] on button "button" at bounding box center [292, 294] width 63 height 36
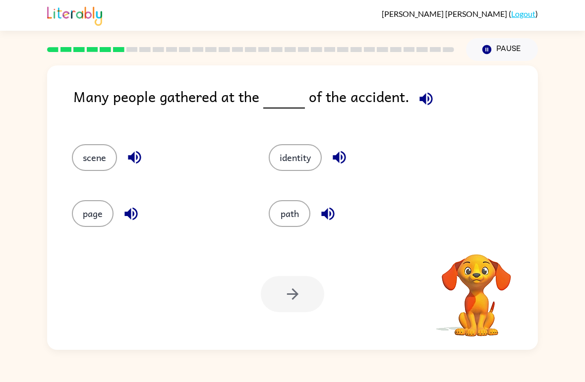
click at [95, 218] on button "page" at bounding box center [93, 213] width 42 height 27
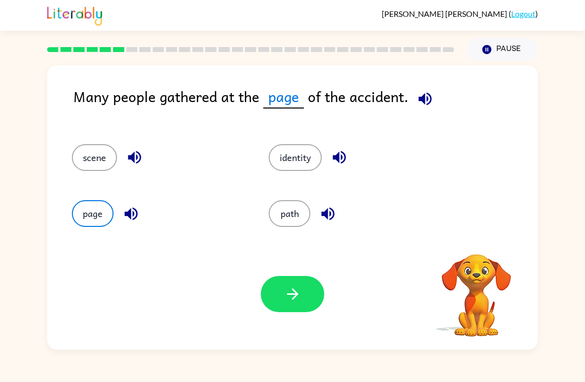
click at [311, 283] on button "button" at bounding box center [292, 294] width 63 height 36
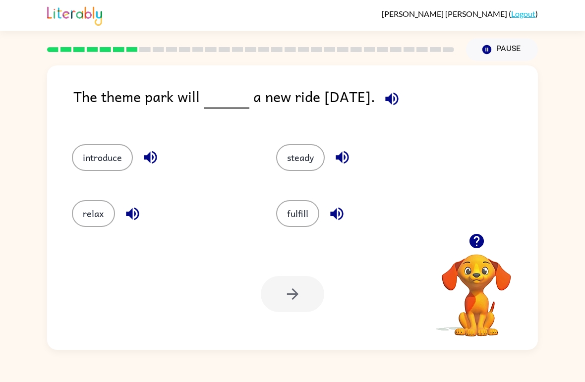
click at [91, 169] on button "introduce" at bounding box center [102, 157] width 61 height 27
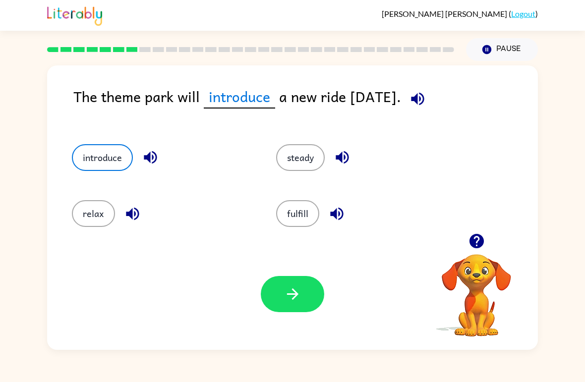
click at [292, 294] on icon "button" at bounding box center [292, 294] width 17 height 17
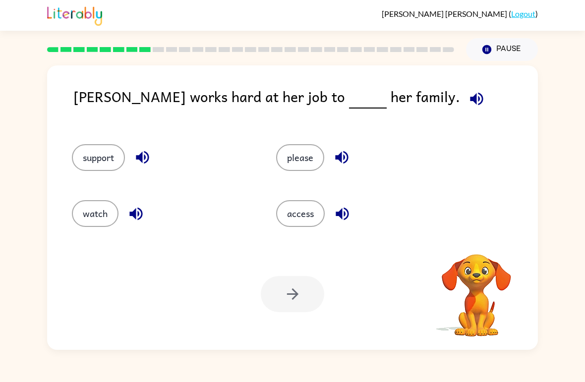
click at [309, 165] on button "please" at bounding box center [300, 157] width 48 height 27
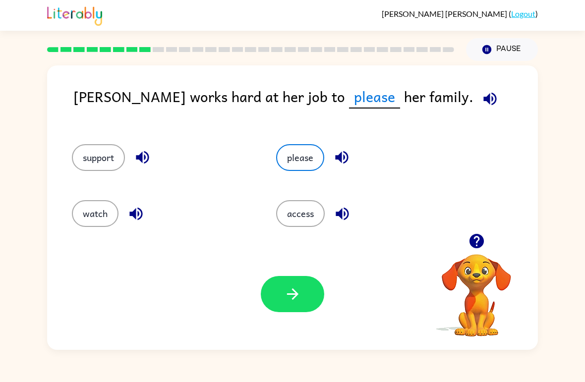
click at [316, 291] on button "button" at bounding box center [292, 294] width 63 height 36
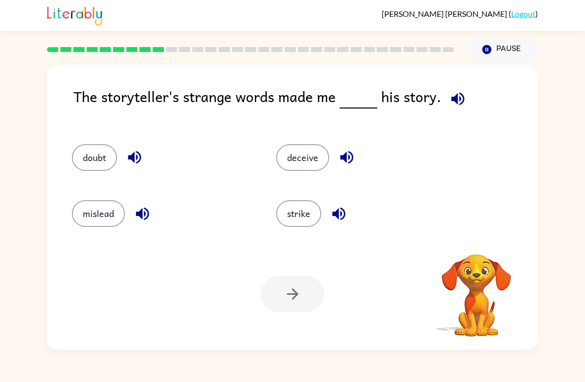
click at [309, 166] on button "deceive" at bounding box center [302, 157] width 53 height 27
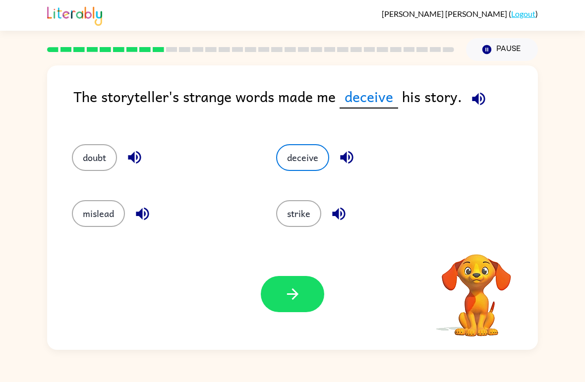
click at [303, 293] on button "button" at bounding box center [292, 294] width 63 height 36
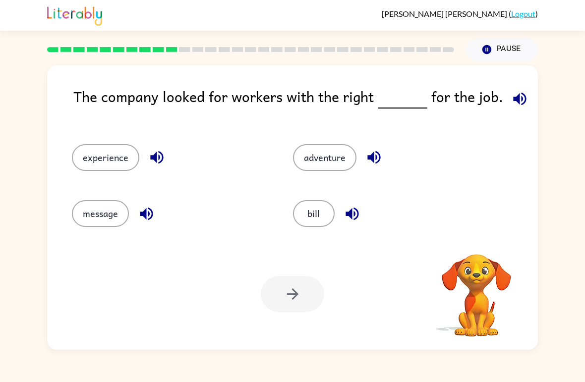
click at [88, 159] on button "experience" at bounding box center [105, 157] width 67 height 27
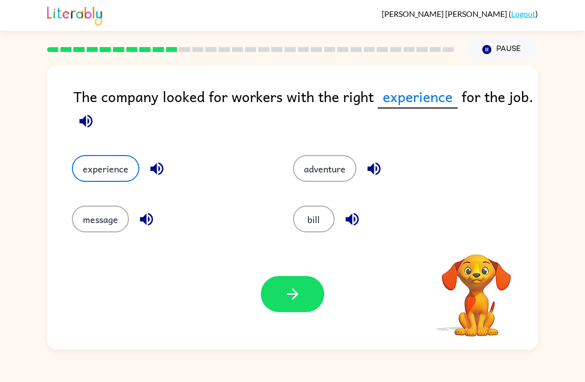
click at [286, 285] on button "button" at bounding box center [292, 294] width 63 height 36
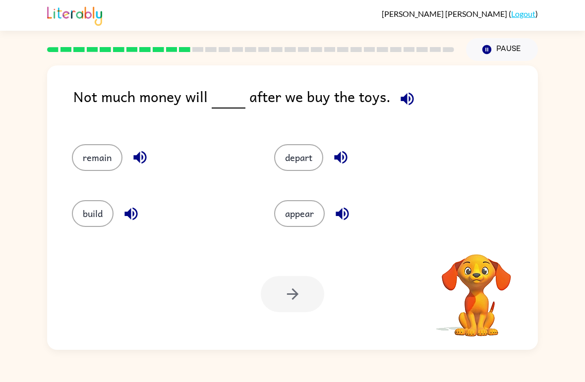
click at [86, 211] on button "build" at bounding box center [93, 213] width 42 height 27
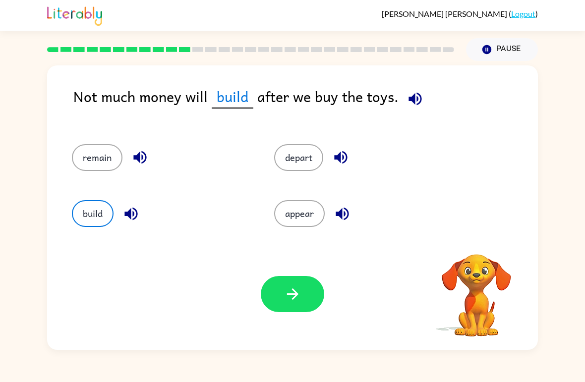
click at [302, 298] on button "button" at bounding box center [292, 294] width 63 height 36
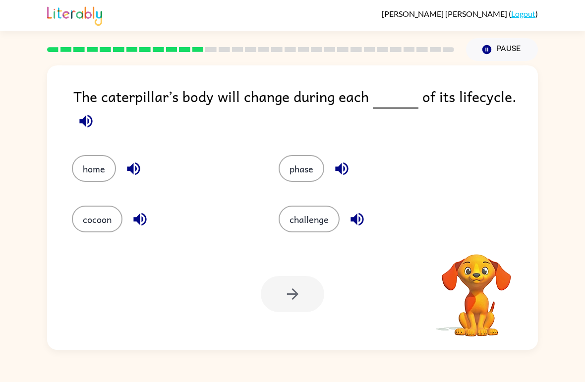
click at [84, 157] on button "home" at bounding box center [94, 168] width 44 height 27
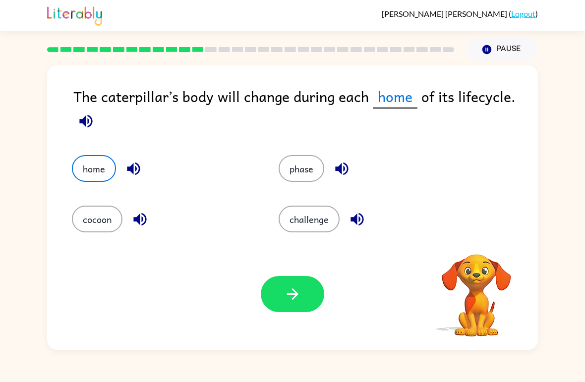
click at [296, 303] on icon "button" at bounding box center [292, 294] width 17 height 17
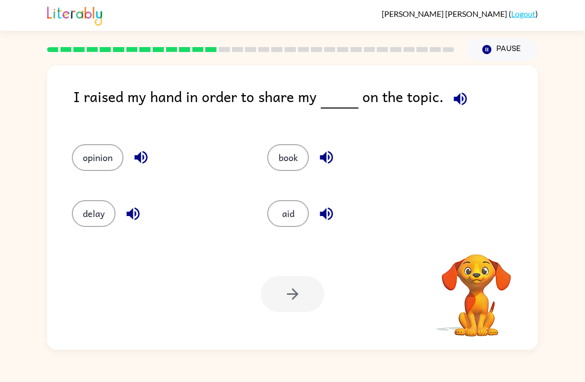
click at [84, 209] on button "delay" at bounding box center [94, 213] width 44 height 27
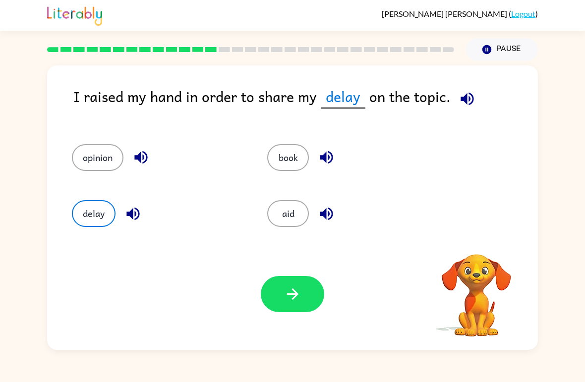
click at [289, 296] on icon "button" at bounding box center [292, 294] width 17 height 17
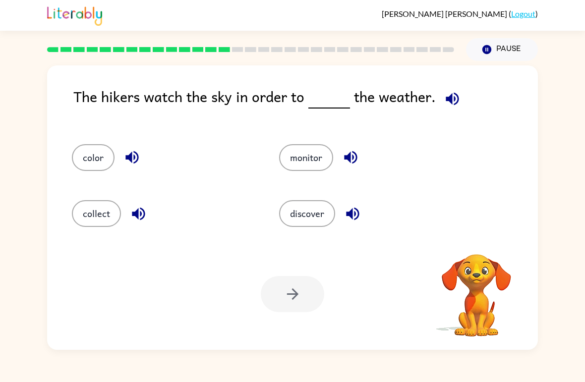
click at [320, 221] on button "discover" at bounding box center [307, 213] width 56 height 27
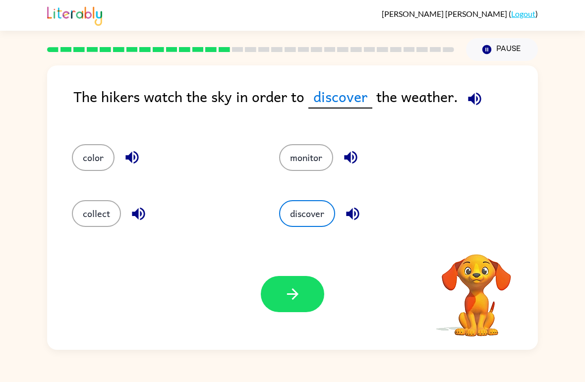
click at [306, 284] on button "button" at bounding box center [292, 294] width 63 height 36
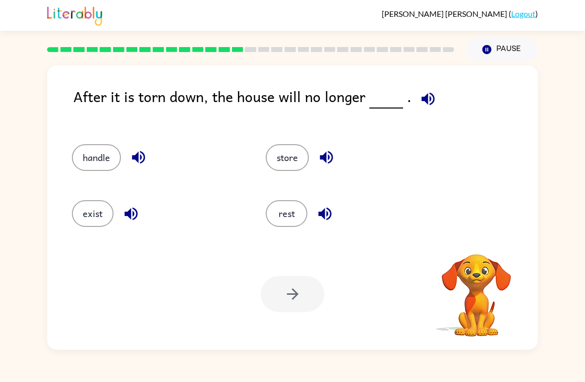
click at [85, 154] on button "handle" at bounding box center [96, 157] width 49 height 27
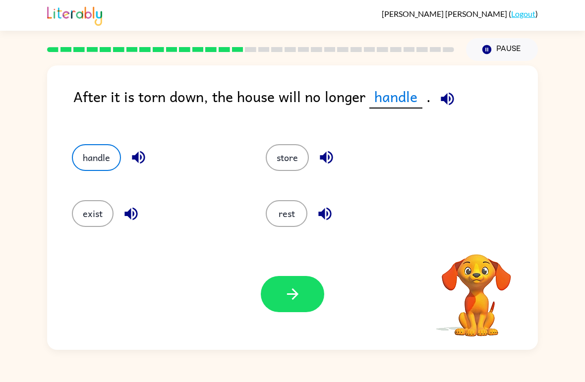
click at [302, 281] on button "button" at bounding box center [292, 294] width 63 height 36
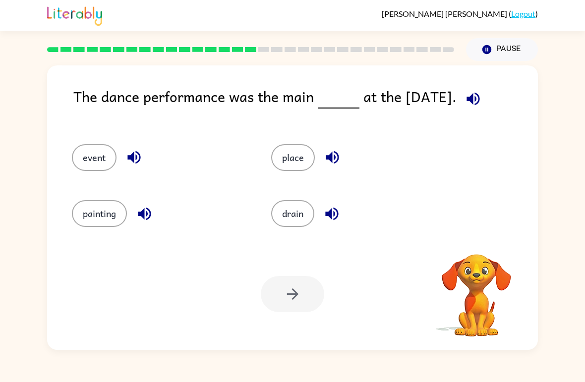
click at [305, 162] on button "place" at bounding box center [293, 157] width 44 height 27
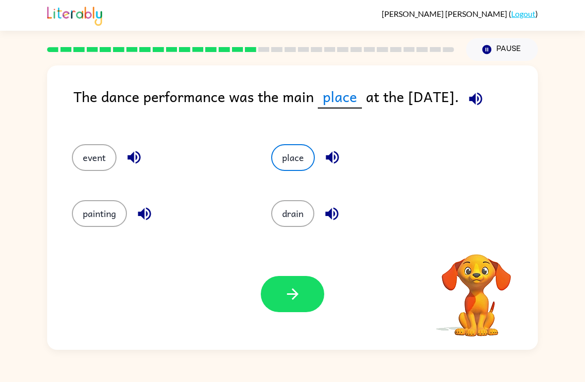
click at [281, 286] on button "button" at bounding box center [292, 294] width 63 height 36
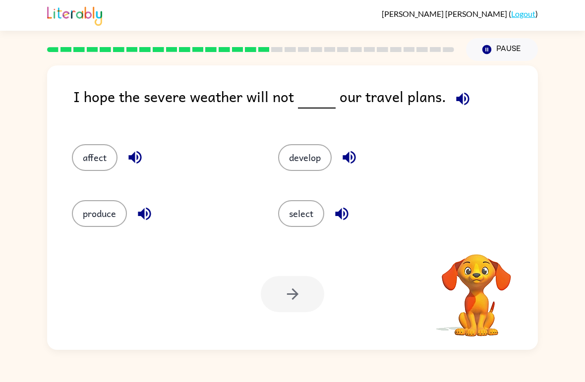
click at [94, 217] on button "produce" at bounding box center [99, 213] width 55 height 27
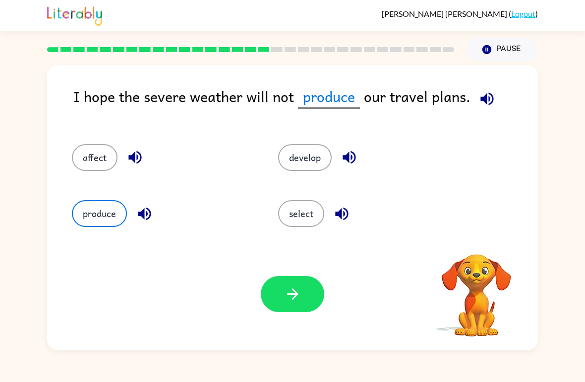
click at [301, 300] on button "button" at bounding box center [292, 294] width 63 height 36
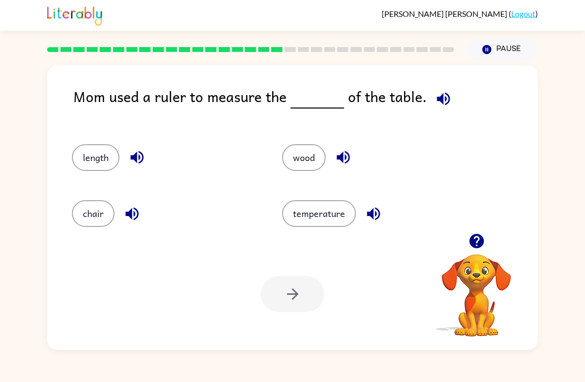
click at [438, 100] on icon "button" at bounding box center [443, 98] width 13 height 13
click at [302, 161] on button "wood" at bounding box center [304, 157] width 44 height 27
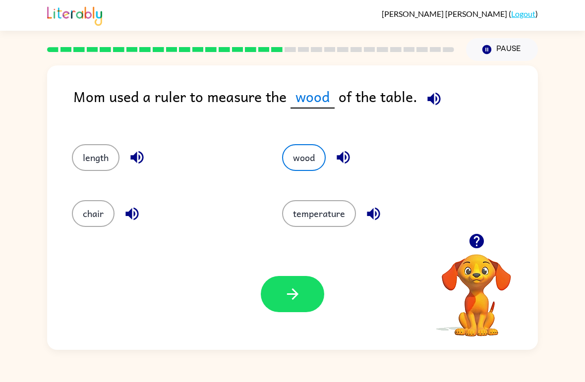
click at [294, 302] on icon "button" at bounding box center [292, 294] width 17 height 17
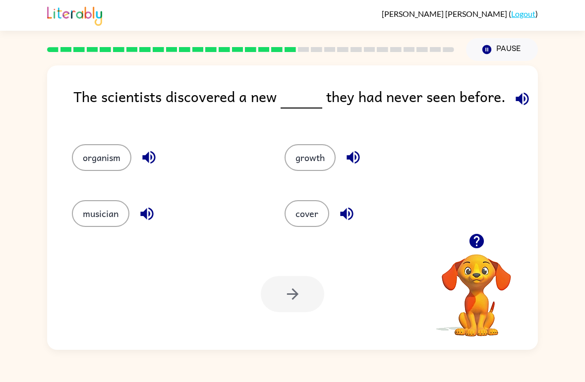
click at [79, 162] on button "organism" at bounding box center [101, 157] width 59 height 27
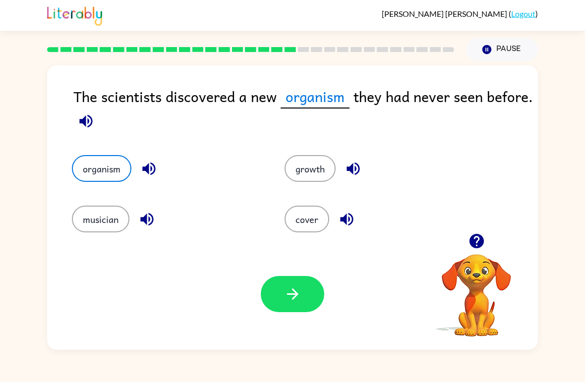
click at [295, 304] on button "button" at bounding box center [292, 294] width 63 height 36
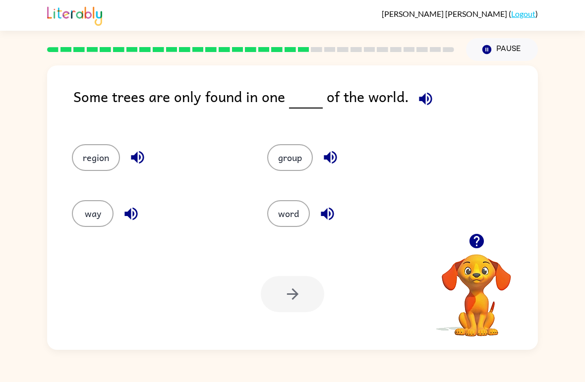
click at [79, 169] on button "region" at bounding box center [96, 157] width 48 height 27
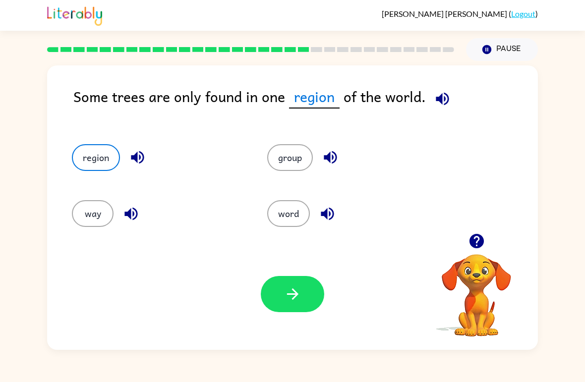
click at [294, 311] on button "button" at bounding box center [292, 294] width 63 height 36
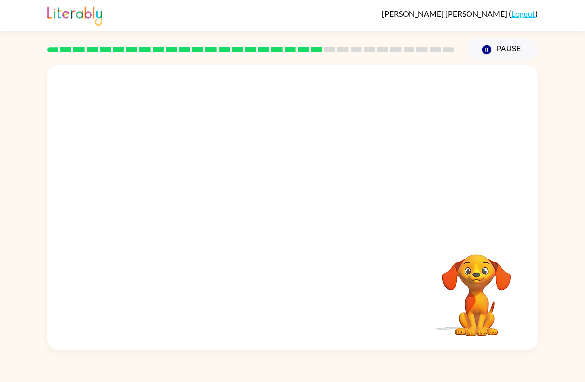
click at [188, 203] on video "Your browser must support playing .mp4 files to use Literably. Please try using…" at bounding box center [292, 149] width 491 height 168
click at [197, 205] on video "Your browser must support playing .mp4 files to use Literably. Please try using…" at bounding box center [292, 149] width 491 height 168
click at [193, 203] on video "Your browser must support playing .mp4 files to use Literably. Please try using…" at bounding box center [292, 149] width 491 height 168
click at [322, 212] on div at bounding box center [292, 213] width 63 height 36
click at [307, 225] on div at bounding box center [292, 213] width 63 height 36
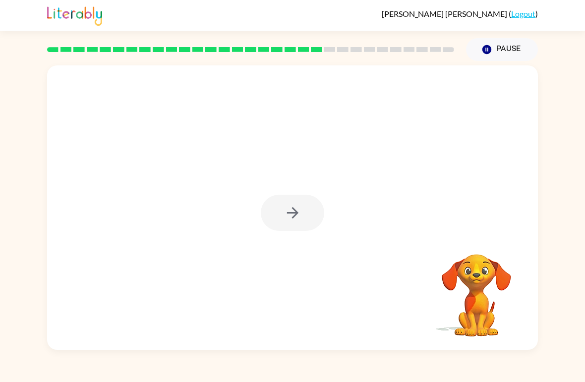
click at [306, 209] on div at bounding box center [292, 213] width 63 height 36
click at [319, 210] on div at bounding box center [292, 213] width 63 height 36
click at [322, 221] on button "button" at bounding box center [292, 213] width 63 height 36
click at [326, 225] on div at bounding box center [292, 207] width 491 height 285
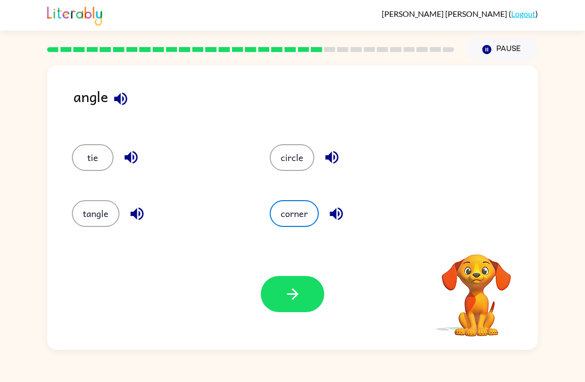
click at [298, 216] on button "corner" at bounding box center [294, 213] width 49 height 27
click at [92, 223] on button "tangle" at bounding box center [96, 213] width 48 height 27
click at [330, 300] on div "Your browser must support playing .mp4 files to use Literably. Please try using…" at bounding box center [292, 294] width 491 height 112
click at [286, 297] on icon "button" at bounding box center [292, 294] width 17 height 17
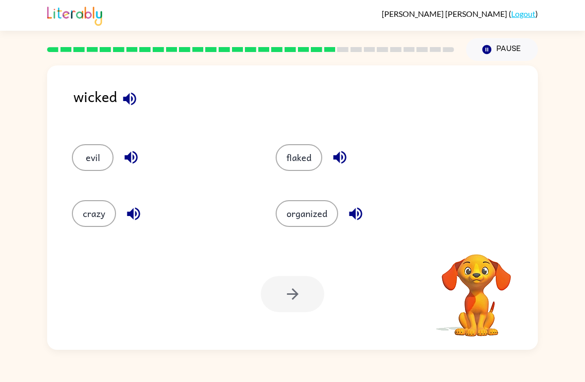
click at [89, 211] on button "crazy" at bounding box center [94, 213] width 44 height 27
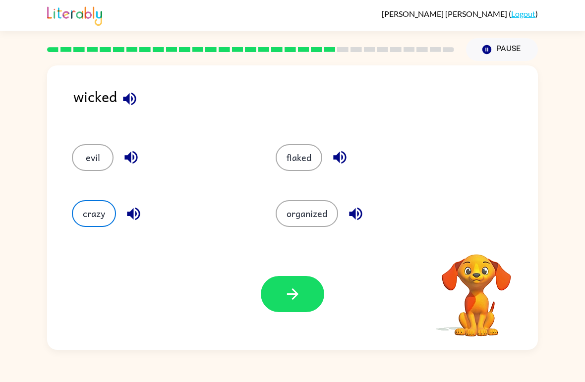
click at [305, 298] on button "button" at bounding box center [292, 294] width 63 height 36
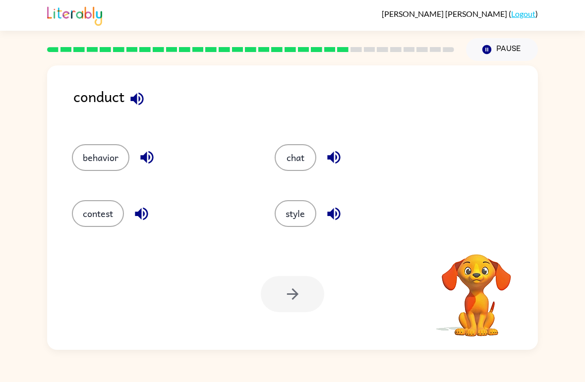
click at [295, 222] on button "style" at bounding box center [296, 213] width 42 height 27
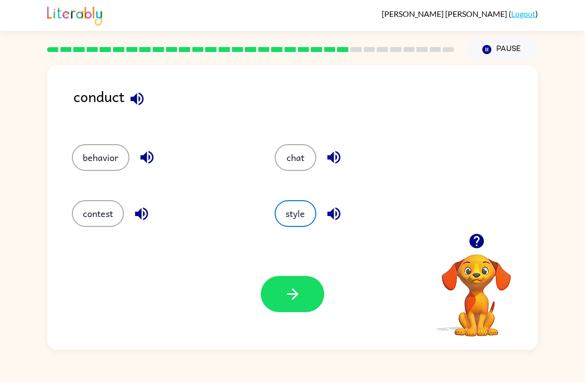
click at [302, 321] on div "Your browser must support playing .mp4 files to use Literably. Please try using…" at bounding box center [292, 294] width 491 height 112
click at [304, 296] on button "button" at bounding box center [292, 294] width 63 height 36
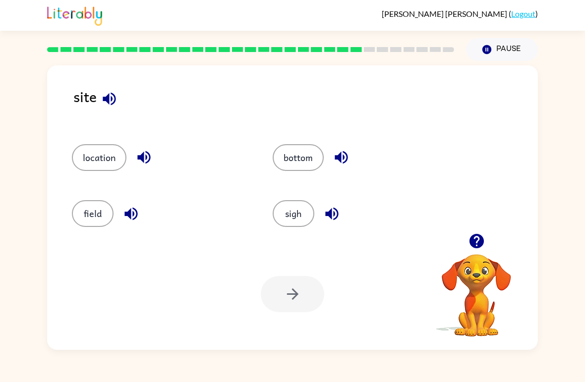
click at [94, 217] on button "field" at bounding box center [93, 213] width 42 height 27
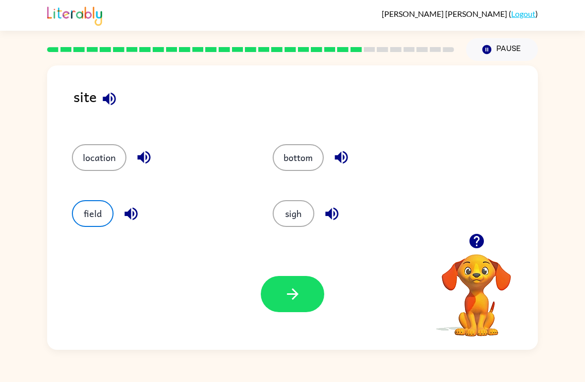
click at [303, 299] on button "button" at bounding box center [292, 294] width 63 height 36
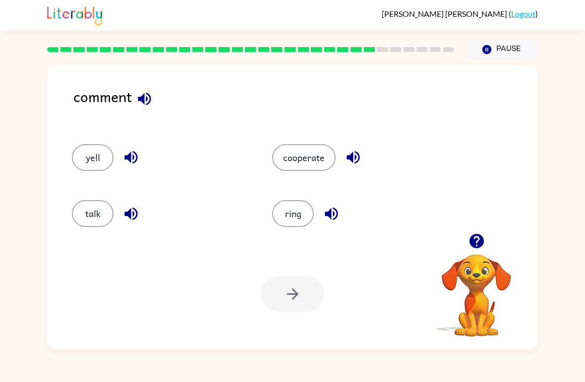
click at [288, 326] on div "Your browser must support playing .mp4 files to use Literably. Please try using…" at bounding box center [292, 294] width 491 height 112
click at [302, 300] on div at bounding box center [292, 294] width 63 height 36
click at [322, 157] on button "cooperate" at bounding box center [303, 157] width 63 height 27
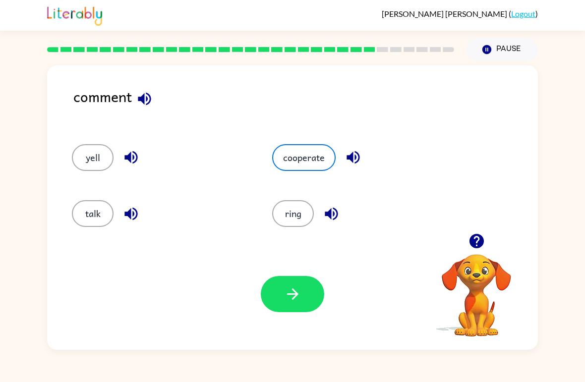
click at [297, 290] on icon "button" at bounding box center [292, 294] width 17 height 17
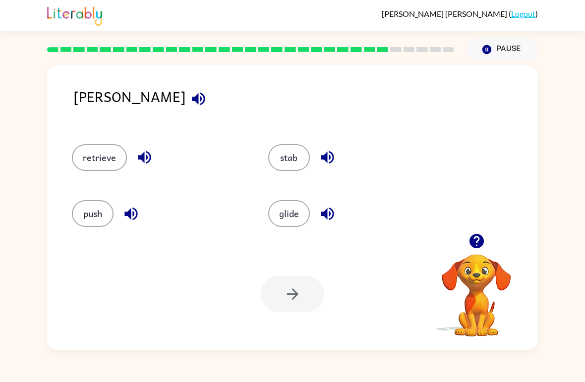
click at [299, 156] on button "stab" at bounding box center [289, 157] width 42 height 27
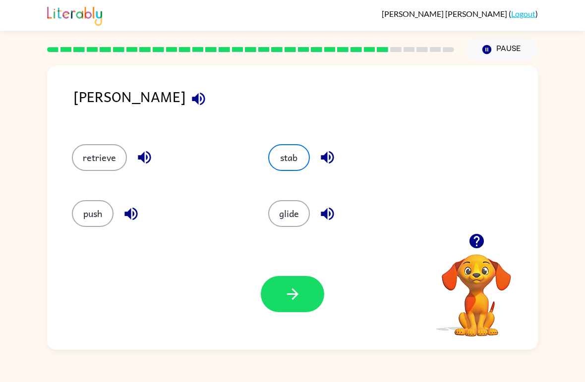
click at [304, 295] on button "button" at bounding box center [292, 294] width 63 height 36
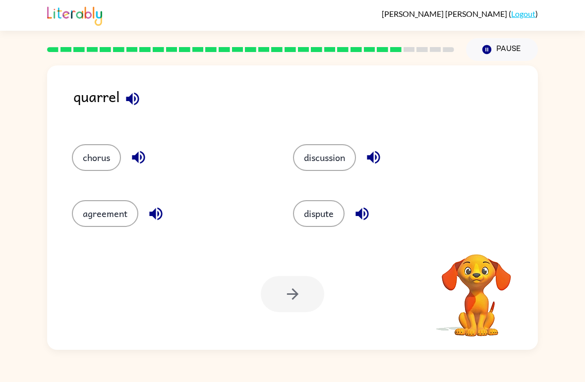
click at [325, 212] on button "dispute" at bounding box center [319, 213] width 52 height 27
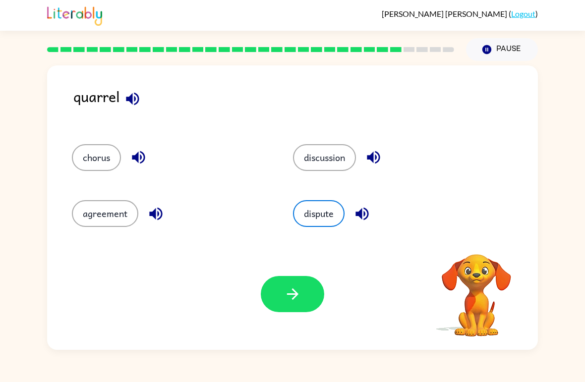
click at [293, 292] on icon "button" at bounding box center [292, 294] width 17 height 17
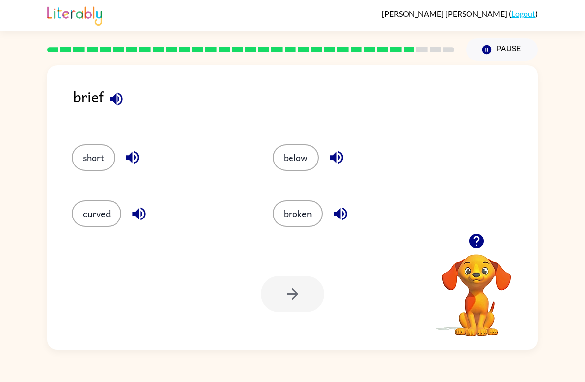
click at [312, 210] on button "broken" at bounding box center [298, 213] width 50 height 27
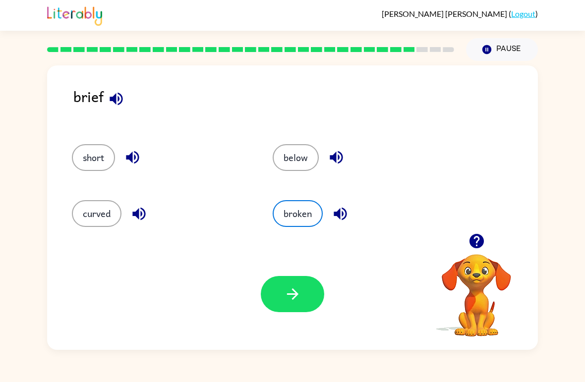
click at [306, 299] on button "button" at bounding box center [292, 294] width 63 height 36
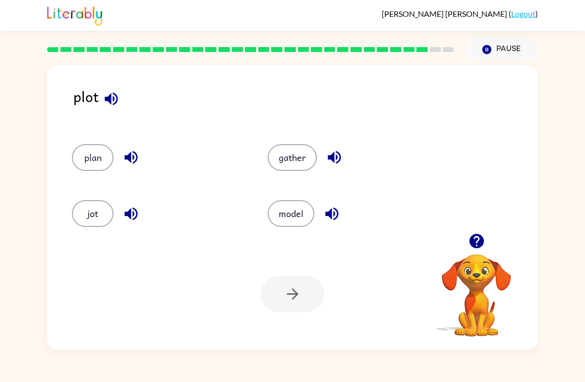
click at [90, 152] on button "plan" at bounding box center [93, 157] width 42 height 27
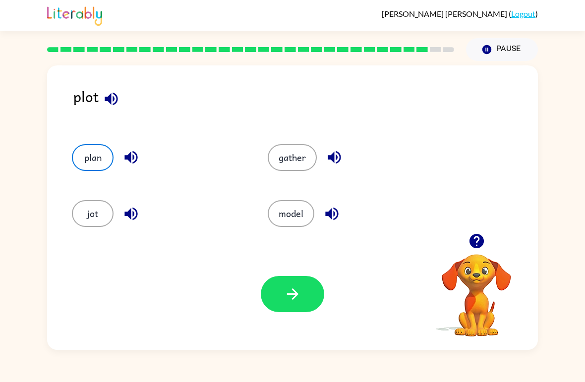
click at [304, 300] on button "button" at bounding box center [292, 294] width 63 height 36
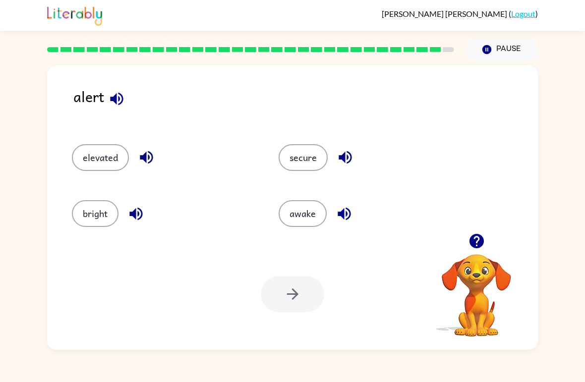
click at [308, 222] on button "awake" at bounding box center [303, 213] width 48 height 27
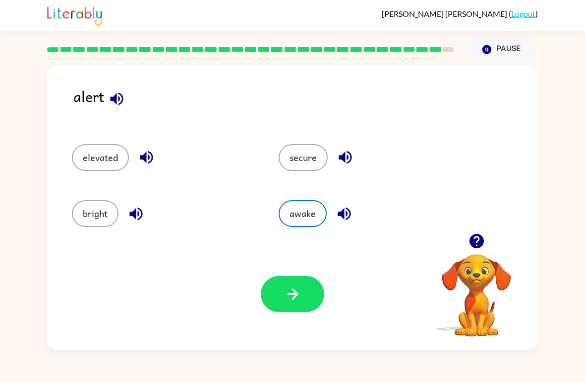
click at [324, 296] on button "button" at bounding box center [292, 294] width 63 height 36
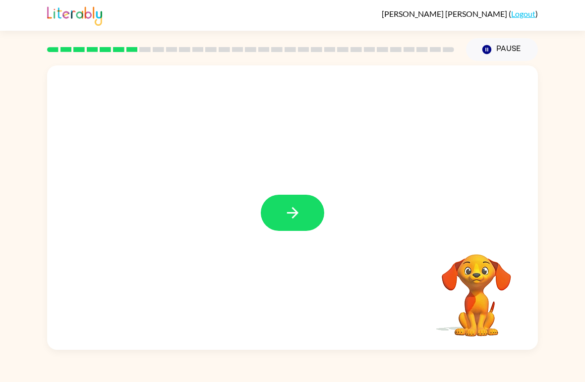
click at [295, 216] on icon "button" at bounding box center [292, 212] width 11 height 11
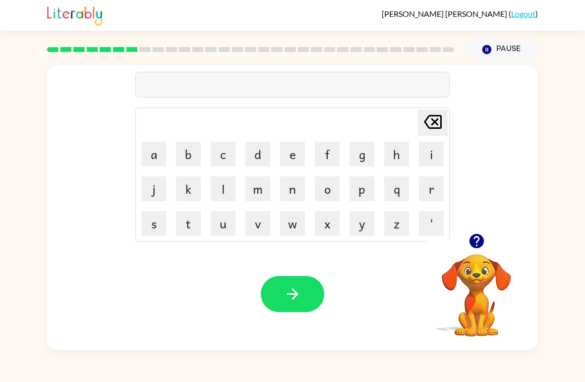
click at [193, 219] on button "t" at bounding box center [188, 223] width 25 height 25
click at [433, 193] on button "r" at bounding box center [431, 188] width 25 height 25
click at [429, 154] on button "i" at bounding box center [431, 154] width 25 height 25
click at [225, 148] on button "c" at bounding box center [223, 154] width 25 height 25
click at [234, 183] on button "l" at bounding box center [223, 188] width 25 height 25
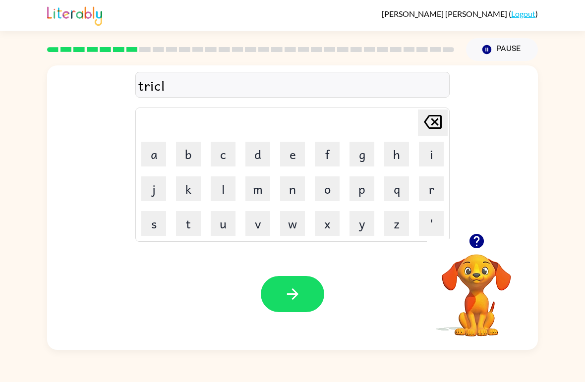
click at [433, 120] on icon at bounding box center [433, 122] width 18 height 14
click at [332, 195] on button "o" at bounding box center [327, 188] width 25 height 25
click at [228, 187] on button "l" at bounding box center [223, 188] width 25 height 25
click at [293, 288] on icon "button" at bounding box center [292, 294] width 17 height 17
click at [493, 298] on video "Your browser must support playing .mp4 files to use Literably. Please try using…" at bounding box center [476, 288] width 99 height 99
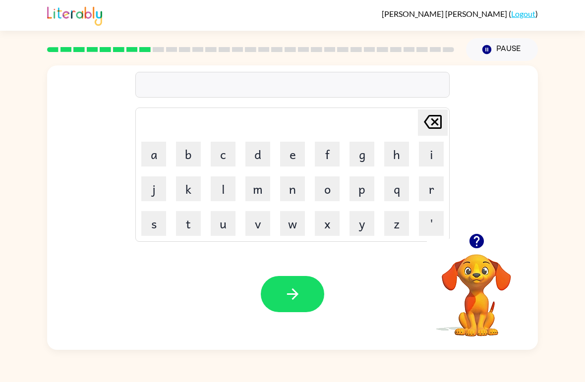
click at [480, 234] on icon "button" at bounding box center [476, 240] width 17 height 17
click at [296, 193] on button "n" at bounding box center [292, 188] width 25 height 25
click at [293, 156] on button "e" at bounding box center [292, 154] width 25 height 25
click at [292, 151] on button "e" at bounding box center [292, 154] width 25 height 25
click at [441, 185] on button "r" at bounding box center [431, 188] width 25 height 25
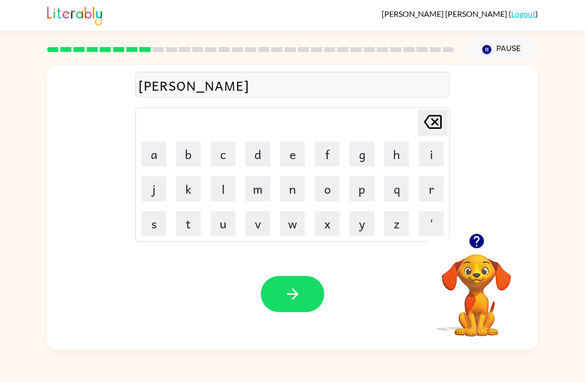
click at [427, 118] on icon at bounding box center [433, 122] width 18 height 14
click at [440, 115] on icon "Delete Delete last character input" at bounding box center [433, 122] width 24 height 24
click at [148, 150] on button "a" at bounding box center [153, 154] width 25 height 25
click at [424, 186] on button "r" at bounding box center [431, 188] width 25 height 25
click at [228, 149] on button "c" at bounding box center [223, 154] width 25 height 25
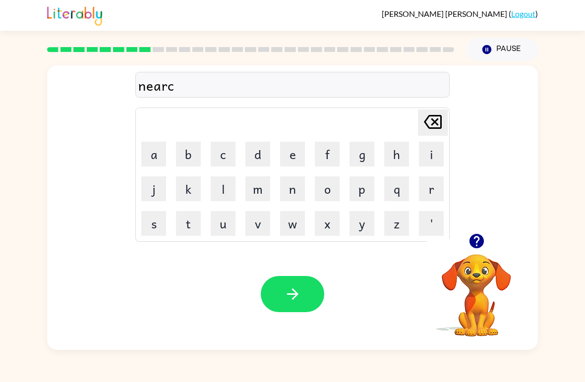
click at [323, 199] on button "o" at bounding box center [327, 188] width 25 height 25
click at [145, 163] on button "a" at bounding box center [153, 154] width 25 height 25
click at [224, 192] on button "l" at bounding box center [223, 188] width 25 height 25
click at [294, 286] on icon "button" at bounding box center [292, 294] width 17 height 17
click at [473, 235] on icon "button" at bounding box center [476, 241] width 14 height 14
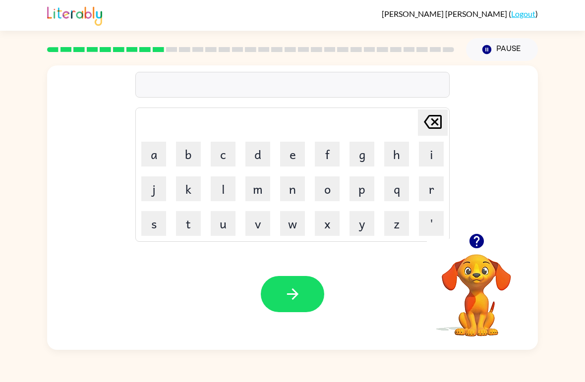
click at [477, 241] on icon "button" at bounding box center [476, 240] width 17 height 17
click at [289, 189] on button "n" at bounding box center [292, 188] width 25 height 25
click at [424, 147] on button "i" at bounding box center [431, 154] width 25 height 25
click at [200, 142] on button "b" at bounding box center [188, 154] width 25 height 25
click at [335, 189] on button "o" at bounding box center [327, 188] width 25 height 25
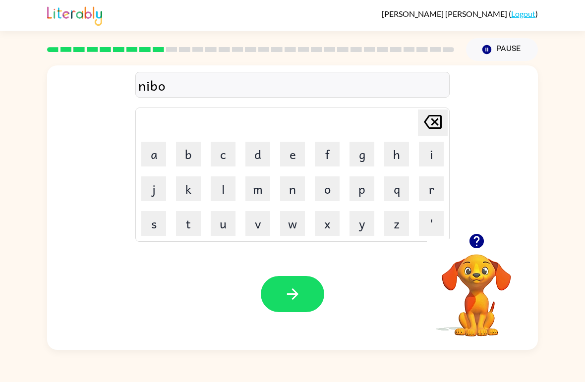
click at [231, 185] on button "l" at bounding box center [223, 188] width 25 height 25
click at [277, 309] on button "button" at bounding box center [292, 294] width 63 height 36
click at [475, 234] on icon "button" at bounding box center [476, 240] width 17 height 17
click at [332, 185] on button "o" at bounding box center [327, 188] width 25 height 25
click at [293, 191] on button "n" at bounding box center [292, 188] width 25 height 25
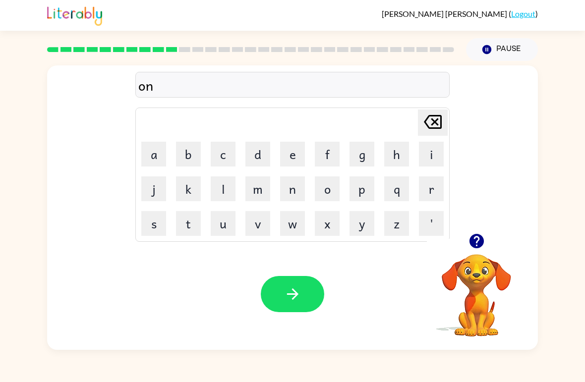
click at [325, 149] on button "f" at bounding box center [327, 154] width 25 height 25
click at [221, 217] on button "u" at bounding box center [223, 223] width 25 height 25
click at [218, 189] on button "l" at bounding box center [223, 188] width 25 height 25
click at [222, 182] on button "l" at bounding box center [223, 188] width 25 height 25
click at [290, 297] on icon "button" at bounding box center [292, 294] width 17 height 17
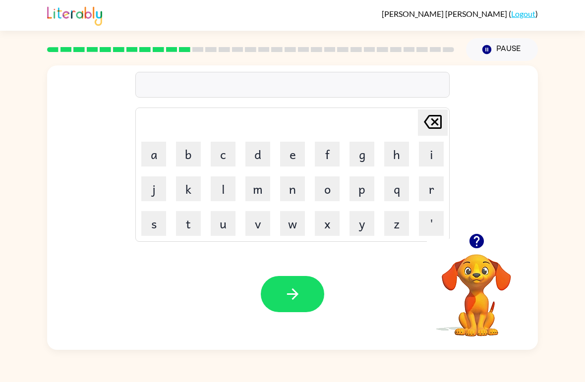
click at [190, 142] on button "b" at bounding box center [188, 154] width 25 height 25
click at [331, 188] on button "o" at bounding box center [327, 188] width 25 height 25
click at [191, 218] on button "t" at bounding box center [188, 223] width 25 height 25
click at [397, 155] on button "h" at bounding box center [396, 154] width 25 height 25
click at [432, 121] on icon "Delete Delete last character input" at bounding box center [433, 122] width 24 height 24
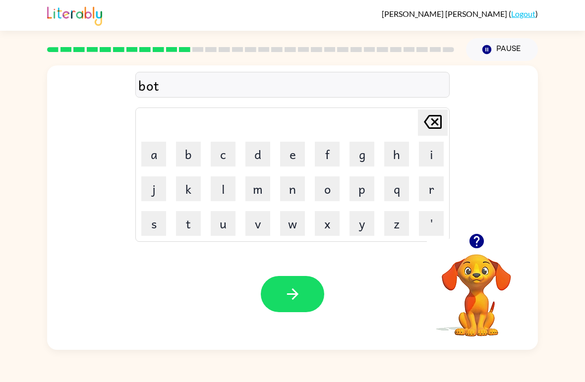
click at [432, 121] on icon "Delete Delete last character input" at bounding box center [433, 122] width 24 height 24
click at [223, 229] on button "u" at bounding box center [223, 223] width 25 height 25
click at [190, 222] on button "t" at bounding box center [188, 223] width 25 height 25
click at [399, 155] on button "h" at bounding box center [396, 154] width 25 height 25
click at [271, 280] on button "button" at bounding box center [292, 294] width 63 height 36
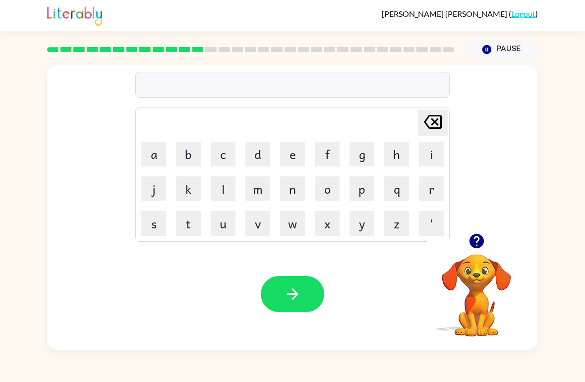
click at [478, 239] on icon "button" at bounding box center [476, 240] width 17 height 17
click at [474, 254] on video "Your browser must support playing .mp4 files to use Literably. Please try using…" at bounding box center [476, 288] width 99 height 99
click at [473, 250] on video "Your browser must support playing .mp4 files to use Literably. Please try using…" at bounding box center [476, 288] width 99 height 99
click at [488, 273] on video "Your browser must support playing .mp4 files to use Literably. Please try using…" at bounding box center [476, 288] width 99 height 99
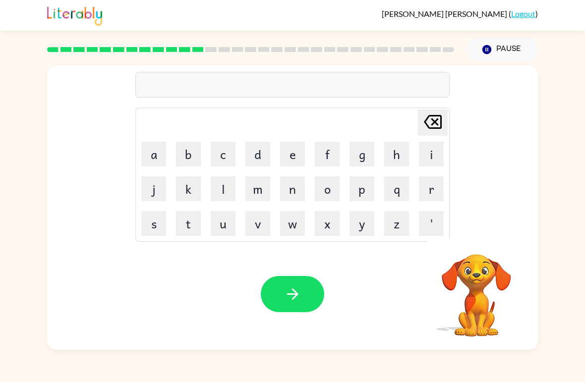
click at [496, 303] on video "Your browser must support playing .mp4 files to use Literably. Please try using…" at bounding box center [476, 288] width 99 height 99
click at [481, 237] on icon "button" at bounding box center [476, 241] width 14 height 14
click at [476, 242] on icon "button" at bounding box center [476, 240] width 17 height 17
click at [479, 237] on icon "button" at bounding box center [476, 241] width 14 height 14
click at [185, 144] on button "b" at bounding box center [188, 154] width 25 height 25
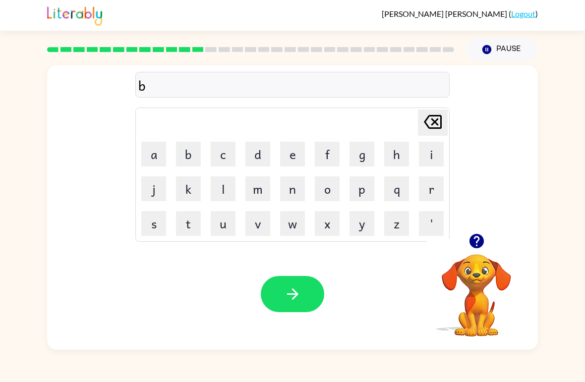
click at [297, 149] on button "e" at bounding box center [292, 154] width 25 height 25
click at [258, 159] on button "d" at bounding box center [257, 154] width 25 height 25
click at [196, 217] on button "t" at bounding box center [188, 223] width 25 height 25
click at [427, 152] on button "i" at bounding box center [431, 154] width 25 height 25
click at [260, 191] on button "m" at bounding box center [257, 188] width 25 height 25
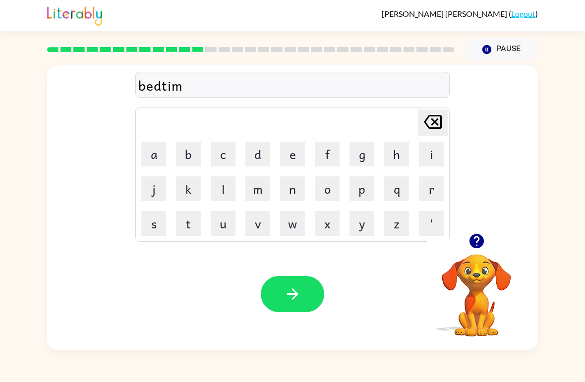
click at [292, 148] on button "e" at bounding box center [292, 154] width 25 height 25
click at [296, 288] on icon "button" at bounding box center [292, 294] width 17 height 17
click at [193, 155] on button "b" at bounding box center [188, 154] width 25 height 25
click at [432, 156] on button "i" at bounding box center [431, 154] width 25 height 25
click at [180, 222] on button "t" at bounding box center [188, 223] width 25 height 25
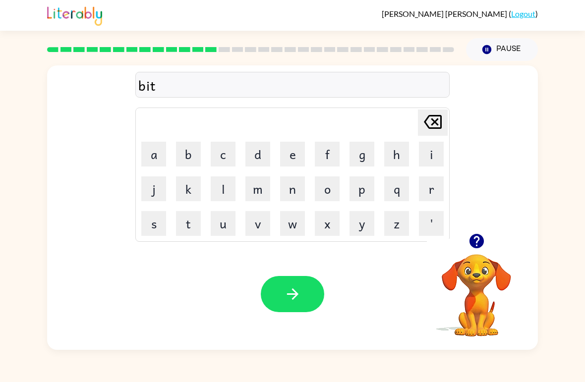
click at [283, 198] on button "n" at bounding box center [292, 188] width 25 height 25
click at [296, 152] on button "e" at bounding box center [292, 154] width 25 height 25
click at [145, 226] on button "s" at bounding box center [153, 223] width 25 height 25
click at [158, 223] on button "s" at bounding box center [153, 223] width 25 height 25
click at [310, 293] on button "button" at bounding box center [292, 294] width 63 height 36
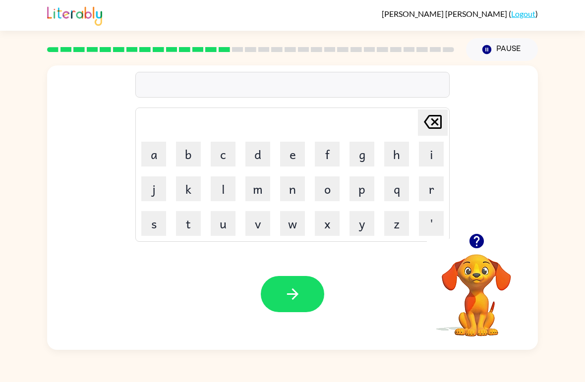
click at [256, 146] on button "d" at bounding box center [257, 154] width 25 height 25
click at [433, 149] on button "i" at bounding box center [431, 154] width 25 height 25
click at [222, 185] on button "l" at bounding box center [223, 188] width 25 height 25
click at [146, 157] on button "a" at bounding box center [153, 154] width 25 height 25
click at [297, 298] on icon "button" at bounding box center [292, 294] width 17 height 17
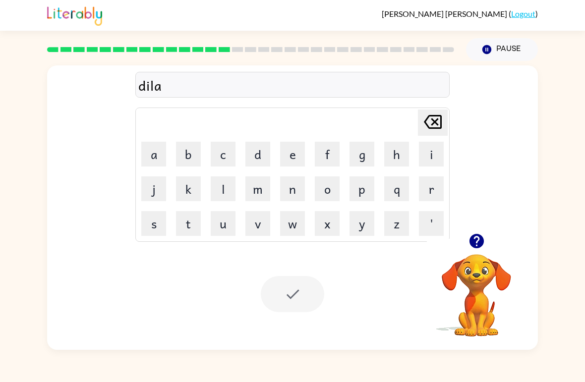
click at [475, 239] on icon "button" at bounding box center [476, 241] width 14 height 14
click at [477, 236] on icon "button" at bounding box center [476, 241] width 14 height 14
click at [470, 234] on icon "button" at bounding box center [476, 240] width 17 height 17
click at [192, 220] on button "t" at bounding box center [188, 223] width 25 height 25
click at [288, 159] on button "e" at bounding box center [292, 154] width 25 height 25
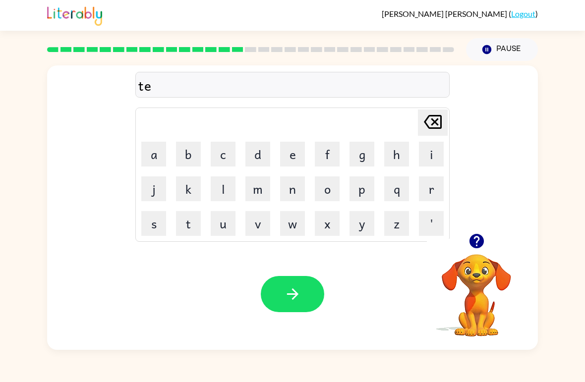
click at [423, 194] on button "r" at bounding box center [431, 188] width 25 height 25
click at [304, 186] on button "n" at bounding box center [292, 188] width 25 height 25
click at [428, 118] on icon at bounding box center [433, 122] width 18 height 14
click at [431, 115] on icon "Delete Delete last character input" at bounding box center [433, 122] width 24 height 24
click at [430, 114] on icon "Delete Delete last character input" at bounding box center [433, 122] width 24 height 24
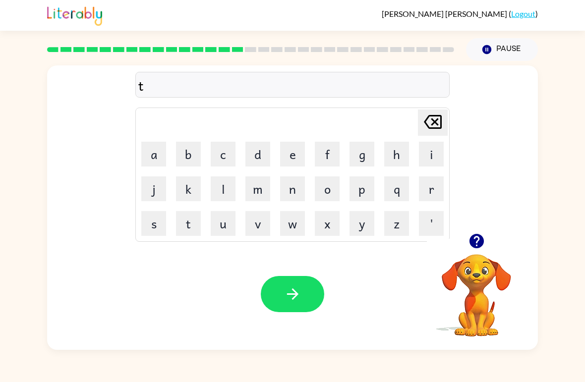
click at [235, 219] on button "u" at bounding box center [223, 223] width 25 height 25
click at [433, 194] on button "r" at bounding box center [431, 188] width 25 height 25
click at [296, 199] on button "n" at bounding box center [292, 188] width 25 height 25
click at [300, 309] on button "button" at bounding box center [292, 294] width 63 height 36
click at [148, 228] on button "s" at bounding box center [153, 223] width 25 height 25
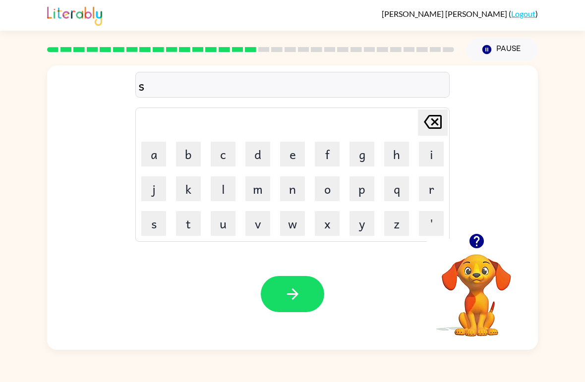
click at [294, 156] on button "e" at bounding box center [292, 154] width 25 height 25
click at [196, 214] on button "t" at bounding box center [188, 223] width 25 height 25
click at [298, 292] on icon "button" at bounding box center [292, 294] width 17 height 17
click at [471, 234] on icon "button" at bounding box center [476, 240] width 17 height 17
click at [482, 238] on icon "button" at bounding box center [476, 241] width 14 height 14
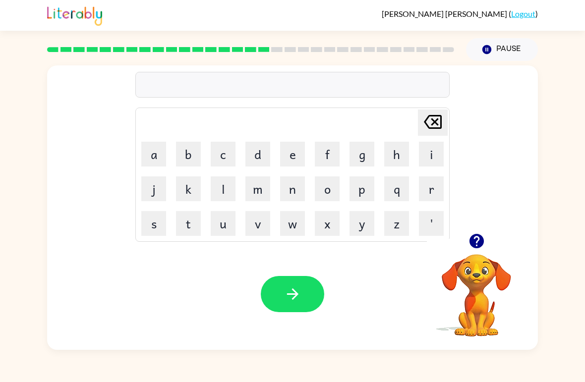
click at [443, 180] on button "r" at bounding box center [431, 188] width 25 height 25
click at [440, 149] on button "i" at bounding box center [431, 154] width 25 height 25
click at [296, 189] on button "n" at bounding box center [292, 188] width 25 height 25
click at [439, 144] on button "i" at bounding box center [431, 154] width 25 height 25
click at [431, 124] on icon "Delete Delete last character input" at bounding box center [433, 122] width 24 height 24
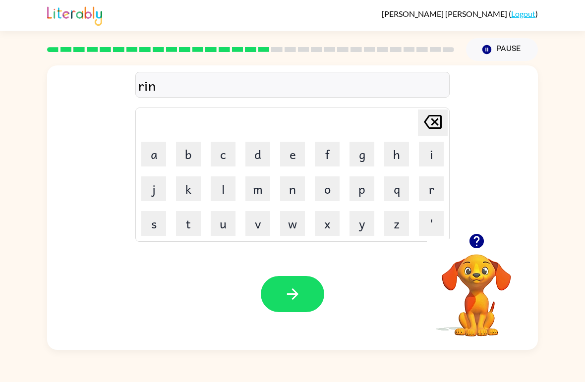
click at [434, 156] on button "i" at bounding box center [431, 154] width 25 height 25
click at [296, 185] on button "n" at bounding box center [292, 188] width 25 height 25
click at [367, 154] on button "g" at bounding box center [361, 154] width 25 height 25
click at [310, 290] on button "button" at bounding box center [292, 294] width 63 height 36
click at [365, 186] on button "p" at bounding box center [361, 188] width 25 height 25
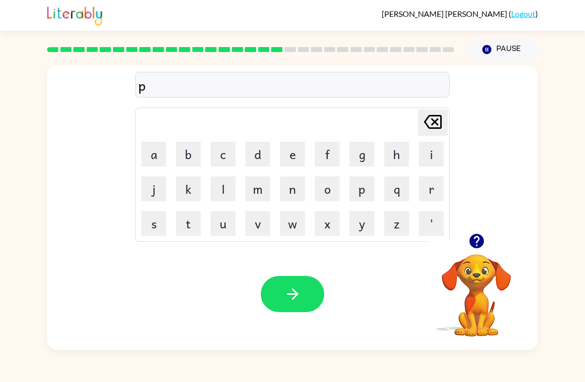
click at [219, 197] on button "l" at bounding box center [223, 188] width 25 height 25
click at [156, 157] on button "a" at bounding box center [153, 154] width 25 height 25
click at [162, 223] on button "s" at bounding box center [153, 223] width 25 height 25
click at [184, 224] on button "t" at bounding box center [188, 223] width 25 height 25
click at [431, 153] on button "i" at bounding box center [431, 154] width 25 height 25
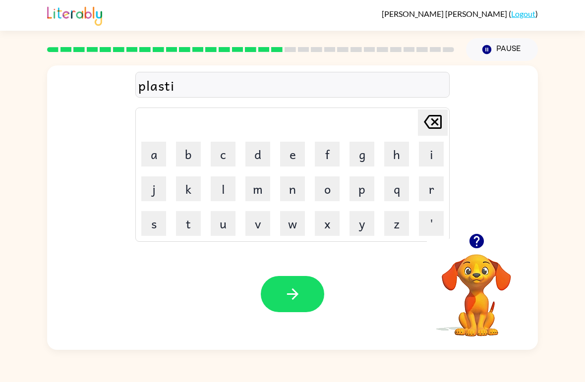
click at [219, 158] on button "c" at bounding box center [223, 154] width 25 height 25
click at [297, 292] on icon "button" at bounding box center [292, 294] width 17 height 17
click at [477, 232] on button "button" at bounding box center [476, 241] width 25 height 25
click at [255, 156] on button "d" at bounding box center [257, 154] width 25 height 25
click at [432, 156] on button "i" at bounding box center [431, 154] width 25 height 25
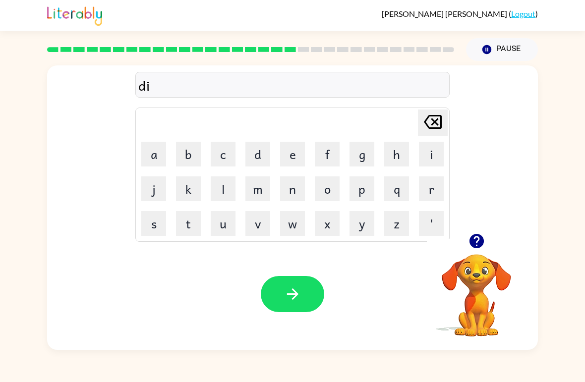
click at [150, 231] on button "s" at bounding box center [153, 223] width 25 height 25
click at [295, 226] on button "w" at bounding box center [292, 223] width 25 height 25
click at [160, 158] on button "a" at bounding box center [153, 154] width 25 height 25
click at [362, 224] on button "y" at bounding box center [361, 223] width 25 height 25
click at [295, 297] on icon "button" at bounding box center [292, 293] width 11 height 11
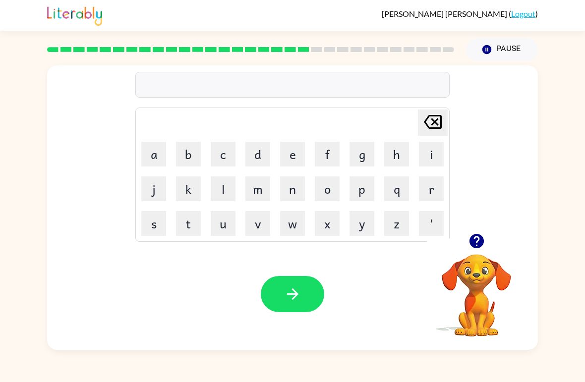
click at [468, 242] on icon "button" at bounding box center [476, 240] width 17 height 17
click at [260, 153] on button "d" at bounding box center [257, 154] width 25 height 25
click at [434, 120] on icon "Delete Delete last character input" at bounding box center [433, 122] width 24 height 24
click at [474, 243] on icon "button" at bounding box center [476, 241] width 14 height 14
click at [260, 151] on button "d" at bounding box center [257, 154] width 25 height 25
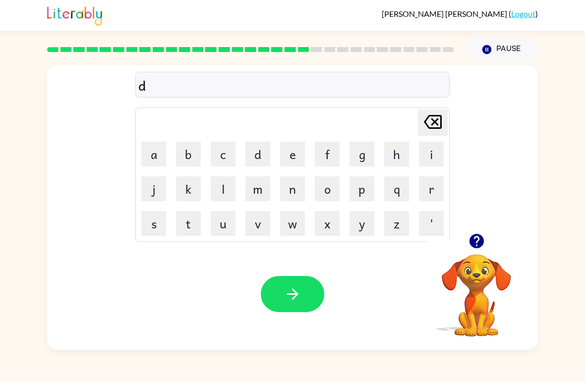
click at [327, 190] on button "o" at bounding box center [327, 188] width 25 height 25
click at [149, 217] on button "s" at bounding box center [153, 223] width 25 height 25
click at [178, 219] on button "t" at bounding box center [188, 223] width 25 height 25
click at [430, 150] on button "i" at bounding box center [431, 154] width 25 height 25
click at [187, 223] on button "t" at bounding box center [188, 223] width 25 height 25
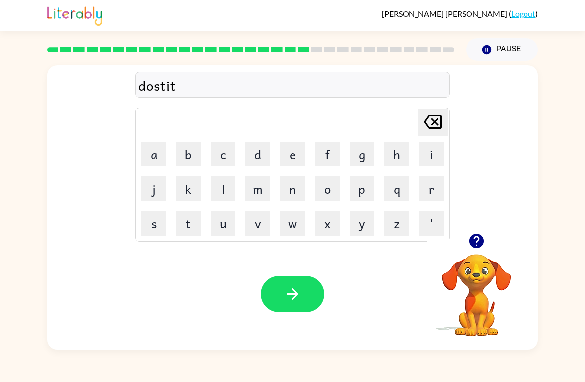
click at [291, 298] on icon "button" at bounding box center [292, 294] width 17 height 17
click at [296, 289] on icon "button" at bounding box center [292, 294] width 17 height 17
click at [470, 242] on icon "button" at bounding box center [476, 241] width 14 height 14
click at [150, 216] on button "s" at bounding box center [153, 223] width 25 height 25
click at [301, 147] on button "e" at bounding box center [292, 154] width 25 height 25
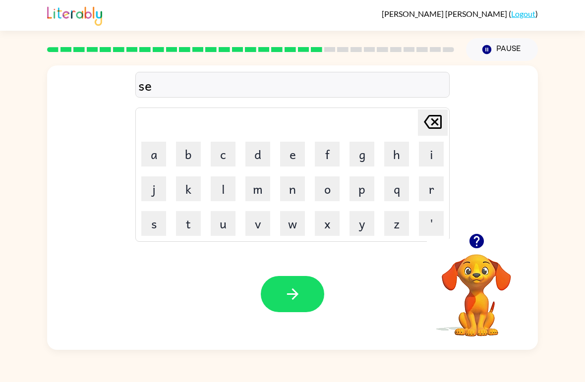
click at [183, 230] on button "t" at bounding box center [188, 223] width 25 height 25
click at [290, 151] on button "e" at bounding box center [292, 154] width 25 height 25
click at [188, 214] on button "t" at bounding box center [188, 223] width 25 height 25
click at [215, 189] on button "l" at bounding box center [223, 188] width 25 height 25
click at [365, 227] on button "y" at bounding box center [361, 223] width 25 height 25
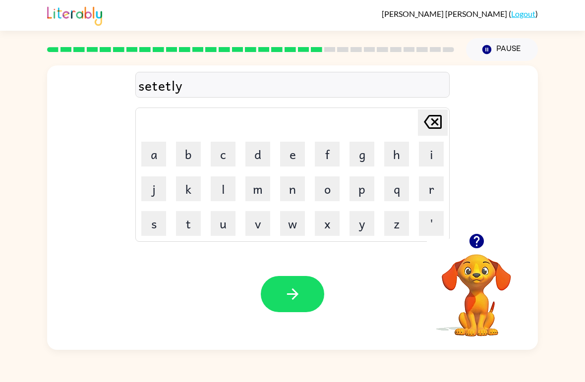
click at [310, 303] on button "button" at bounding box center [292, 294] width 63 height 36
click at [475, 229] on button "button" at bounding box center [476, 241] width 25 height 25
click at [471, 246] on icon "button" at bounding box center [476, 241] width 14 height 14
click at [433, 189] on button "r" at bounding box center [431, 188] width 25 height 25
click at [157, 155] on button "a" at bounding box center [153, 154] width 25 height 25
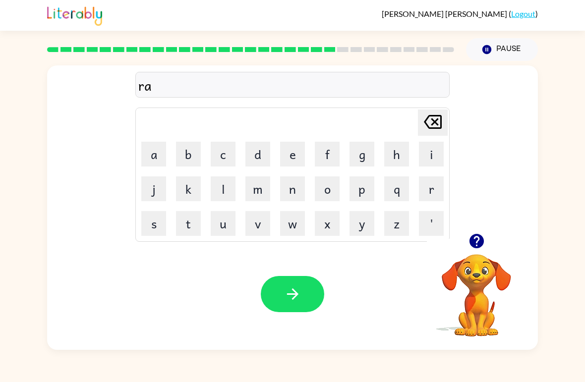
click at [438, 153] on button "i" at bounding box center [431, 154] width 25 height 25
click at [295, 191] on button "n" at bounding box center [292, 188] width 25 height 25
click at [228, 157] on button "c" at bounding box center [223, 154] width 25 height 25
click at [325, 192] on button "o" at bounding box center [327, 188] width 25 height 25
click at [228, 230] on button "u" at bounding box center [223, 223] width 25 height 25
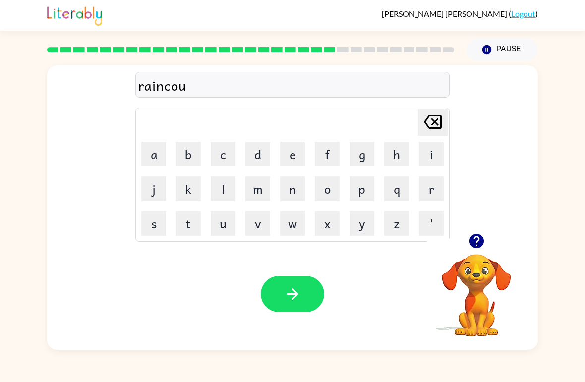
click at [186, 226] on button "t" at bounding box center [188, 223] width 25 height 25
click at [291, 289] on icon "button" at bounding box center [292, 294] width 17 height 17
click at [263, 180] on button "m" at bounding box center [257, 188] width 25 height 25
click at [150, 160] on button "a" at bounding box center [153, 154] width 25 height 25
click at [425, 184] on button "r" at bounding box center [431, 188] width 25 height 25
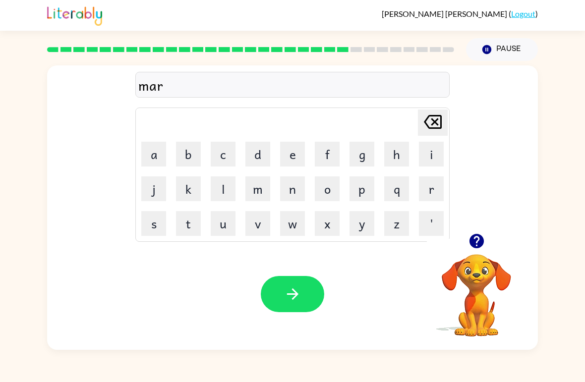
click at [212, 154] on button "c" at bounding box center [223, 154] width 25 height 25
click at [292, 157] on button "e" at bounding box center [292, 154] width 25 height 25
click at [437, 183] on button "r" at bounding box center [431, 188] width 25 height 25
click at [300, 273] on div "Your browser must support playing .mp4 files to use Literably. Please try using…" at bounding box center [292, 294] width 491 height 112
click at [288, 293] on icon "button" at bounding box center [292, 294] width 17 height 17
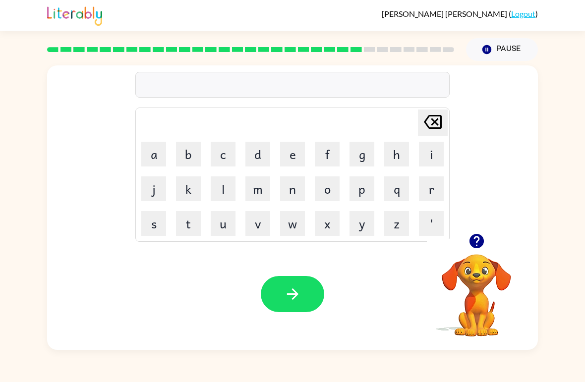
click at [471, 235] on icon "button" at bounding box center [476, 240] width 17 height 17
click at [154, 153] on button "a" at bounding box center [153, 154] width 25 height 25
click at [265, 159] on button "d" at bounding box center [257, 154] width 25 height 25
click at [157, 155] on button "a" at bounding box center [153, 154] width 25 height 25
click at [226, 154] on button "c" at bounding box center [223, 154] width 25 height 25
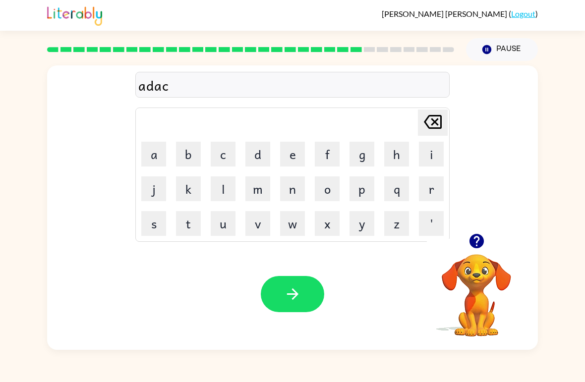
click at [430, 128] on icon at bounding box center [433, 122] width 18 height 14
click at [154, 226] on button "s" at bounding box center [153, 223] width 25 height 25
click at [433, 152] on button "i" at bounding box center [431, 154] width 25 height 25
click at [303, 191] on button "n" at bounding box center [292, 188] width 25 height 25
click at [365, 151] on button "g" at bounding box center [361, 154] width 25 height 25
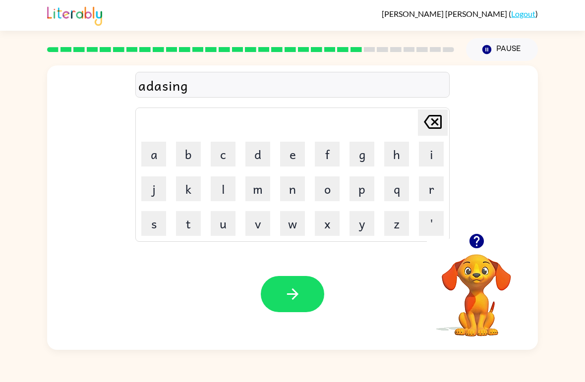
click at [294, 289] on icon "button" at bounding box center [292, 294] width 17 height 17
click at [370, 154] on button "g" at bounding box center [361, 154] width 25 height 25
click at [328, 190] on button "o" at bounding box center [327, 188] width 25 height 25
click at [221, 188] on button "l" at bounding box center [223, 188] width 25 height 25
click at [434, 158] on button "i" at bounding box center [431, 154] width 25 height 25
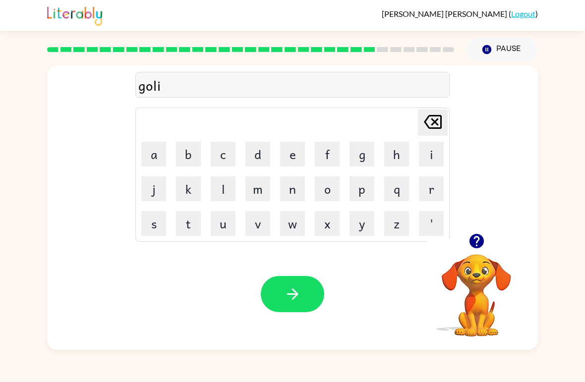
click at [299, 186] on button "n" at bounding box center [292, 188] width 25 height 25
click at [362, 158] on button "g" at bounding box center [361, 154] width 25 height 25
click at [299, 288] on icon "button" at bounding box center [292, 294] width 17 height 17
click at [478, 236] on icon "button" at bounding box center [476, 241] width 14 height 14
click at [352, 155] on button "g" at bounding box center [361, 154] width 25 height 25
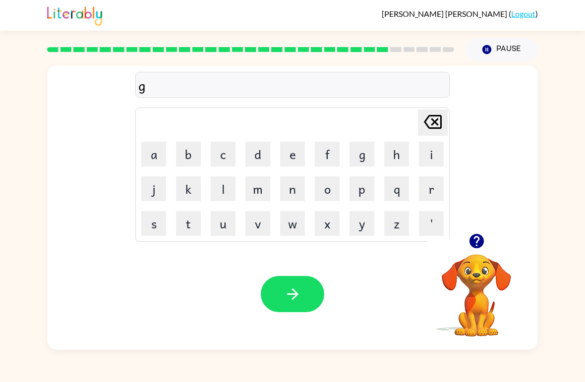
click at [328, 187] on button "o" at bounding box center [327, 188] width 25 height 25
click at [265, 219] on button "v" at bounding box center [257, 223] width 25 height 25
click at [293, 155] on button "e" at bounding box center [292, 154] width 25 height 25
click at [431, 189] on button "r" at bounding box center [431, 188] width 25 height 25
click at [265, 181] on button "m" at bounding box center [257, 188] width 25 height 25
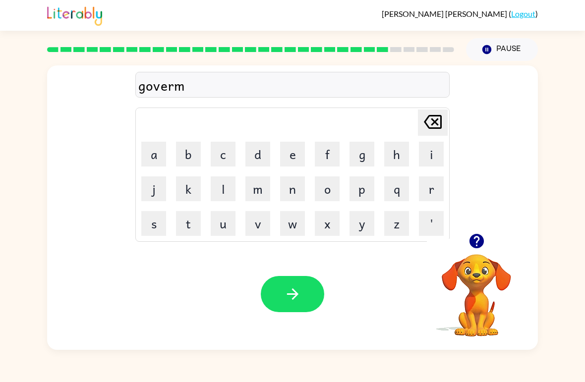
click at [288, 152] on button "e" at bounding box center [292, 154] width 25 height 25
click at [293, 193] on button "n" at bounding box center [292, 188] width 25 height 25
click at [189, 218] on button "t" at bounding box center [188, 223] width 25 height 25
click at [296, 302] on icon "button" at bounding box center [292, 294] width 17 height 17
click at [152, 220] on button "s" at bounding box center [153, 223] width 25 height 25
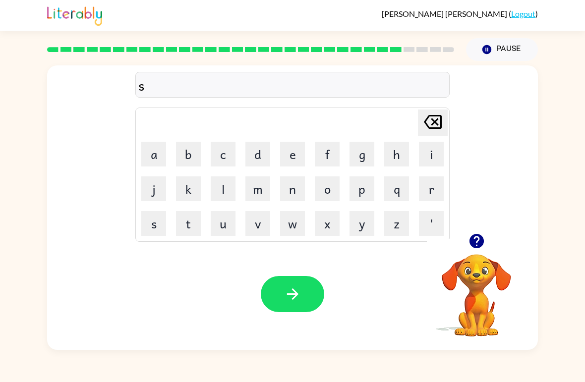
click at [190, 223] on button "t" at bounding box center [188, 223] width 25 height 25
click at [430, 188] on button "r" at bounding box center [431, 188] width 25 height 25
click at [427, 156] on button "i" at bounding box center [431, 154] width 25 height 25
click at [295, 184] on button "n" at bounding box center [292, 188] width 25 height 25
click at [368, 154] on button "g" at bounding box center [361, 154] width 25 height 25
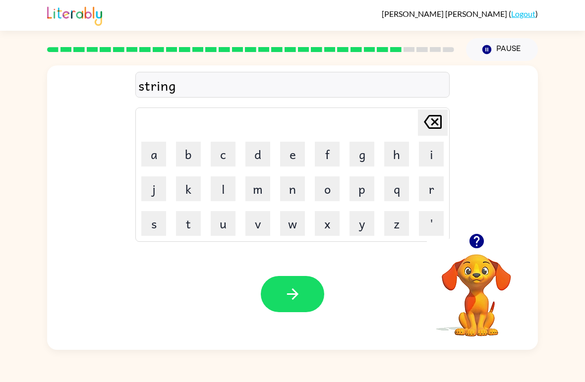
click at [301, 287] on icon "button" at bounding box center [292, 294] width 17 height 17
click at [478, 235] on icon "button" at bounding box center [476, 241] width 14 height 14
click at [154, 214] on button "s" at bounding box center [153, 223] width 25 height 25
click at [400, 138] on td "h" at bounding box center [397, 154] width 34 height 34
click at [399, 143] on button "h" at bounding box center [396, 154] width 25 height 25
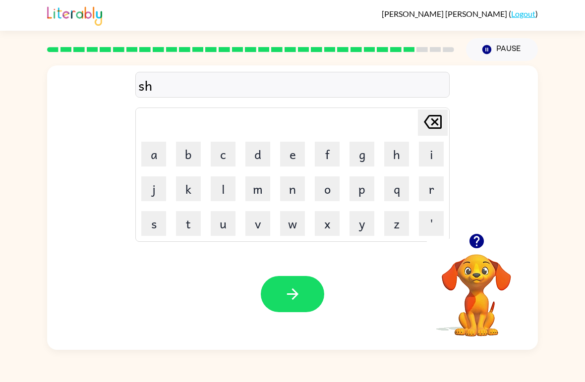
click at [148, 148] on button "a" at bounding box center [153, 154] width 25 height 25
click at [360, 187] on button "p" at bounding box center [361, 188] width 25 height 25
click at [294, 154] on button "e" at bounding box center [292, 154] width 25 height 25
click at [289, 303] on icon "button" at bounding box center [292, 294] width 17 height 17
click at [292, 158] on button "e" at bounding box center [292, 154] width 25 height 25
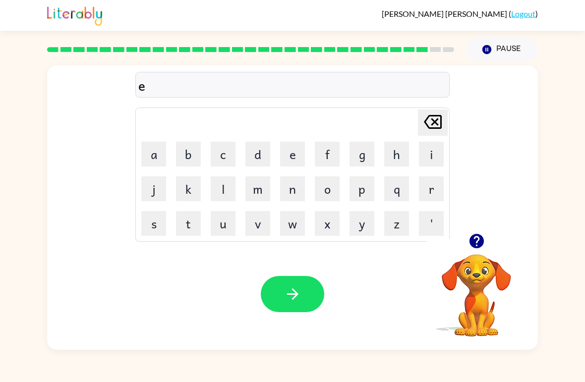
click at [322, 225] on button "x" at bounding box center [327, 223] width 25 height 25
click at [286, 156] on button "e" at bounding box center [292, 154] width 25 height 25
click at [224, 184] on button "l" at bounding box center [223, 188] width 25 height 25
click at [294, 163] on button "e" at bounding box center [292, 154] width 25 height 25
click at [292, 188] on button "n" at bounding box center [292, 188] width 25 height 25
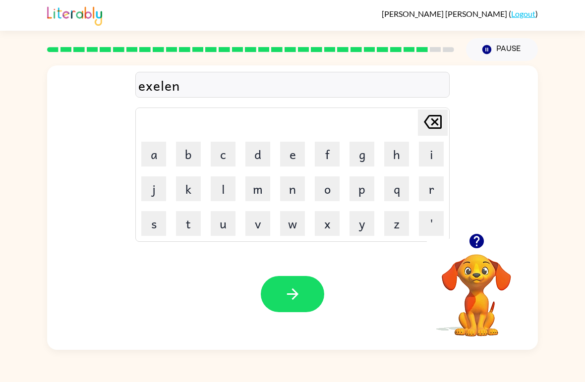
click at [183, 221] on button "t" at bounding box center [188, 223] width 25 height 25
click at [309, 294] on button "button" at bounding box center [292, 294] width 63 height 36
click at [486, 233] on button "button" at bounding box center [476, 241] width 25 height 25
click at [142, 193] on button "j" at bounding box center [153, 188] width 25 height 25
click at [325, 194] on button "o" at bounding box center [327, 188] width 25 height 25
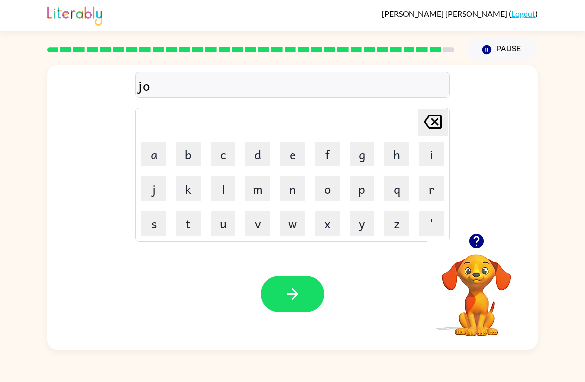
click at [269, 192] on button "m" at bounding box center [257, 188] width 25 height 25
click at [430, 126] on icon "Delete Delete last character input" at bounding box center [433, 122] width 24 height 24
click at [287, 194] on button "n" at bounding box center [292, 188] width 25 height 25
click at [193, 157] on button "b" at bounding box center [188, 154] width 25 height 25
click at [420, 194] on button "r" at bounding box center [431, 188] width 25 height 25
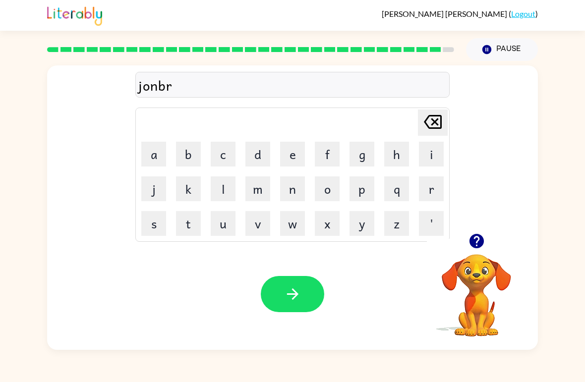
click at [156, 146] on button "a" at bounding box center [153, 154] width 25 height 25
click at [191, 188] on button "k" at bounding box center [188, 188] width 25 height 25
click at [292, 156] on button "e" at bounding box center [292, 154] width 25 height 25
click at [435, 182] on button "r" at bounding box center [431, 188] width 25 height 25
click at [291, 293] on icon "button" at bounding box center [292, 294] width 17 height 17
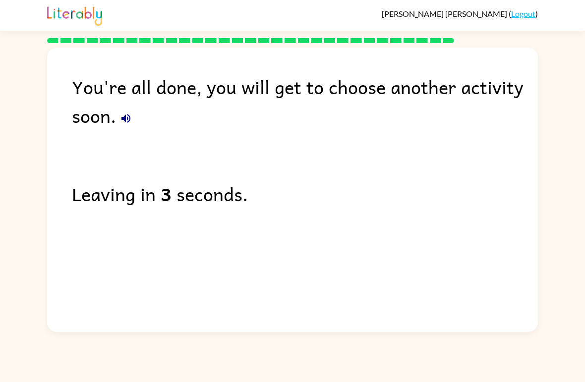
click at [124, 122] on icon "button" at bounding box center [126, 119] width 12 height 12
